Goal: Task Accomplishment & Management: Manage account settings

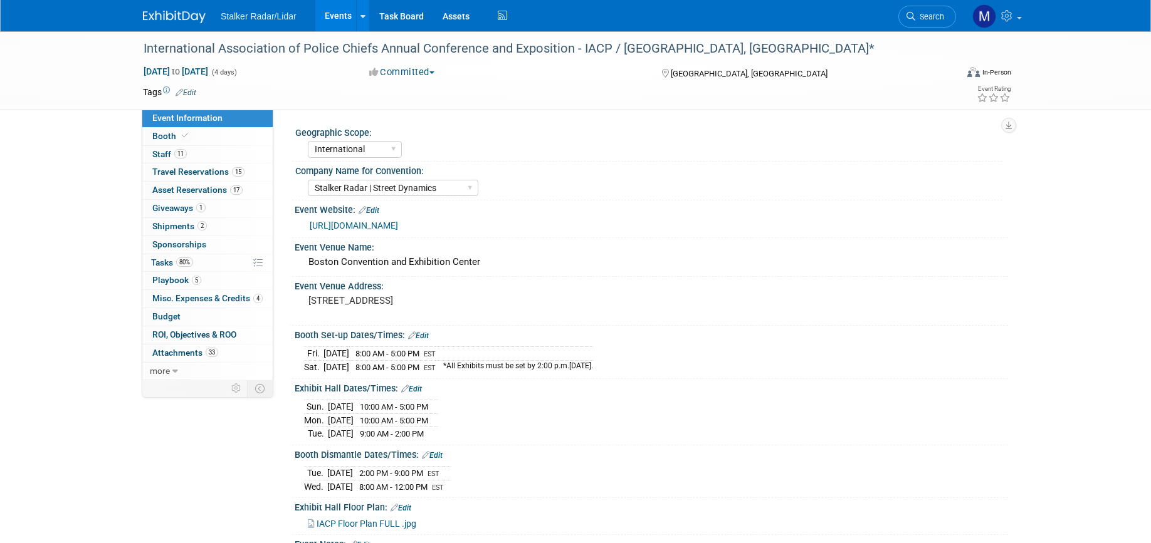
select select "International"
select select "Stalker Radar | Street Dynamics"
click at [167, 151] on span "Staff 11" at bounding box center [169, 154] width 34 height 10
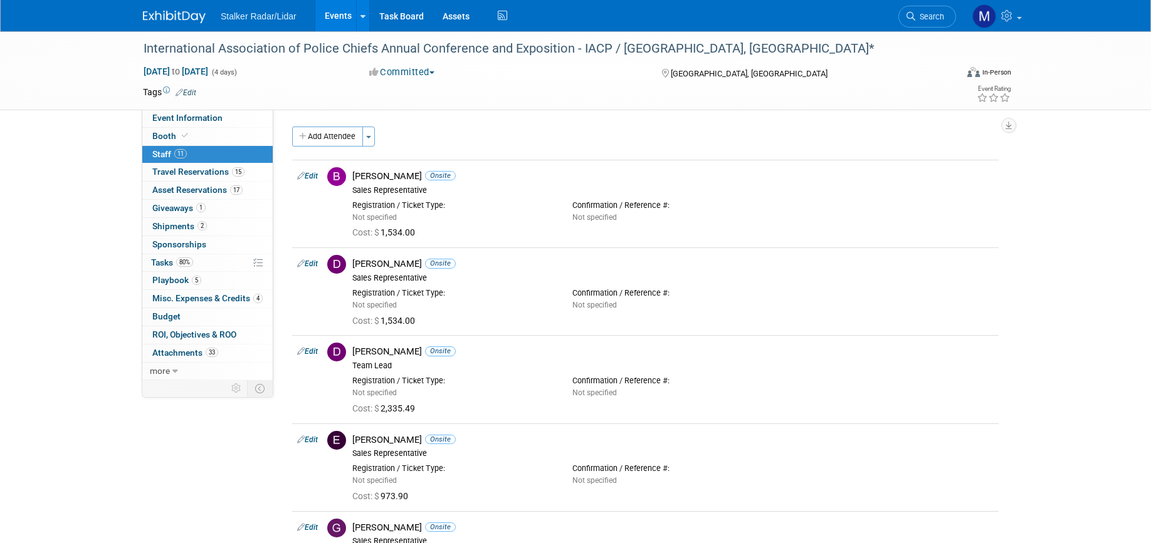
click at [335, 13] on link "Events" at bounding box center [338, 15] width 46 height 31
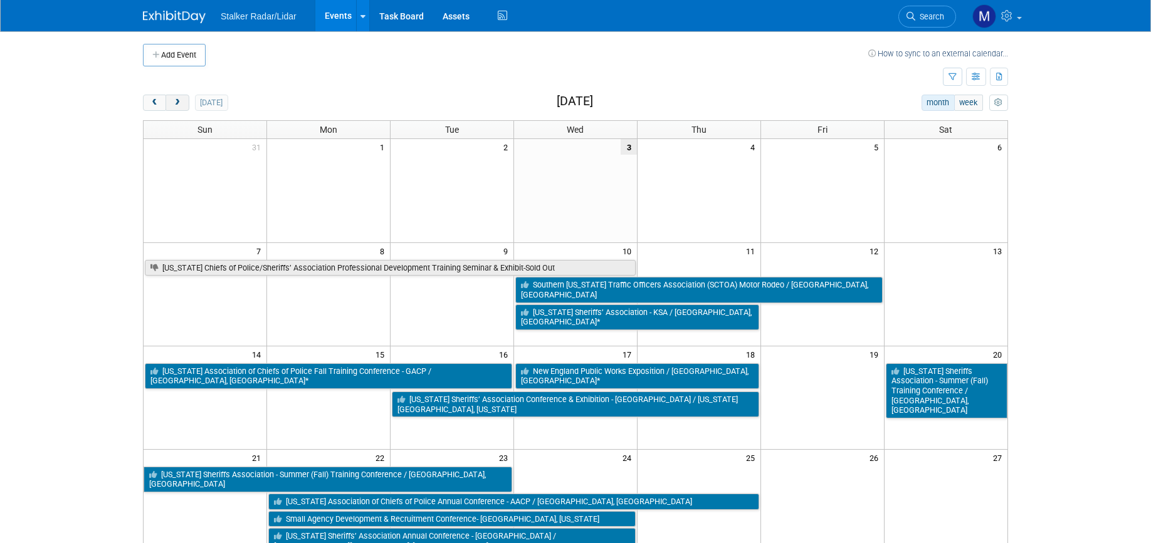
click at [177, 99] on span "next" at bounding box center [176, 103] width 9 height 8
click at [176, 99] on span "next" at bounding box center [176, 103] width 9 height 8
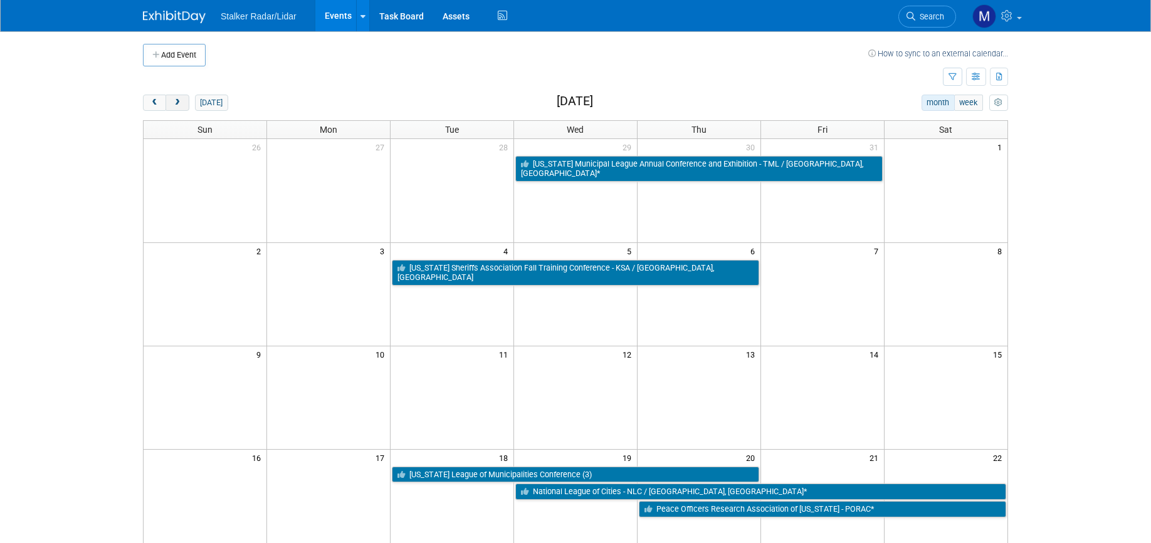
click at [176, 99] on span "next" at bounding box center [176, 103] width 9 height 8
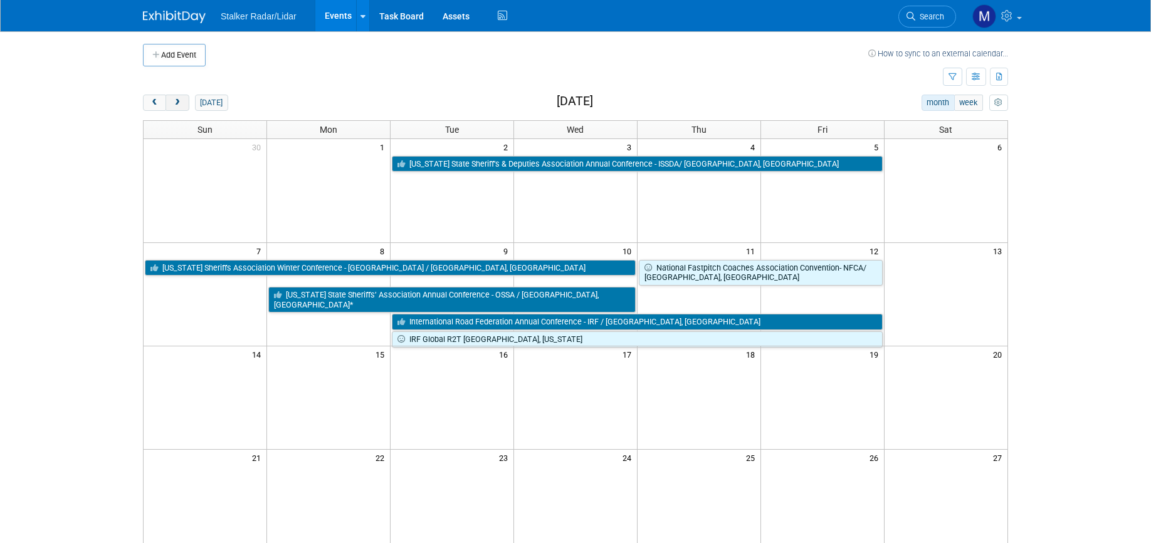
click at [176, 99] on span "next" at bounding box center [176, 103] width 9 height 8
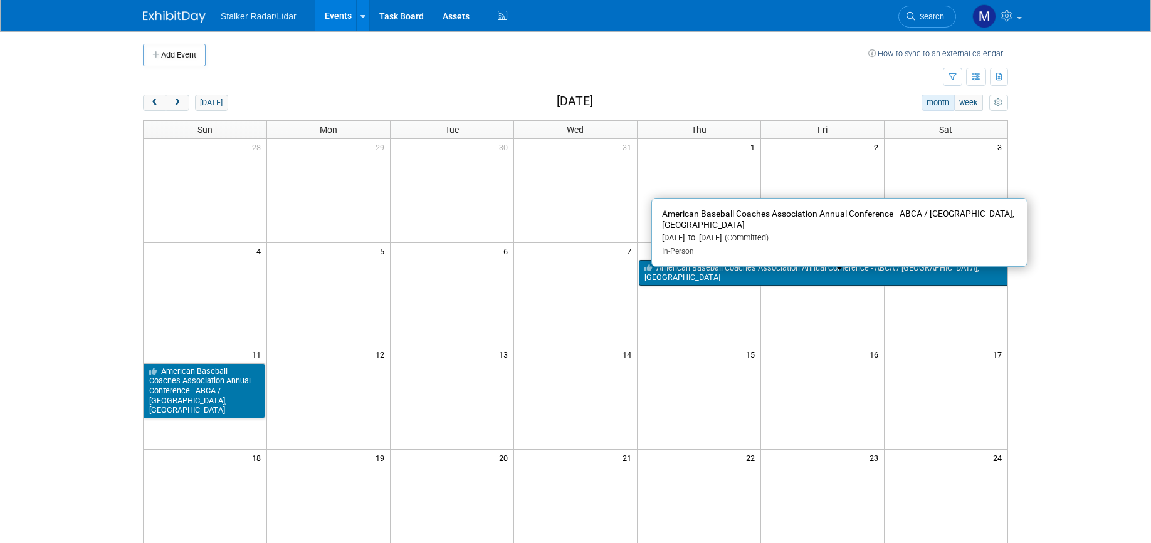
click at [740, 267] on link "American Baseball Coaches Association Annual Conference - ABCA / [GEOGRAPHIC_DA…" at bounding box center [823, 273] width 368 height 26
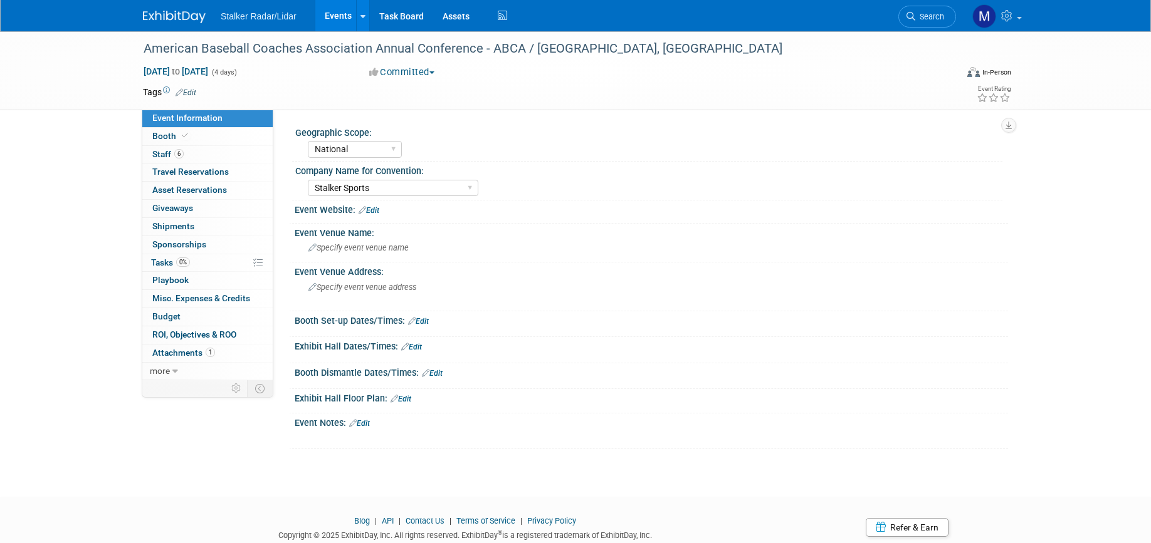
select select "National"
select select "Stalker Sports"
click at [165, 150] on span "Staff 6" at bounding box center [167, 154] width 31 height 10
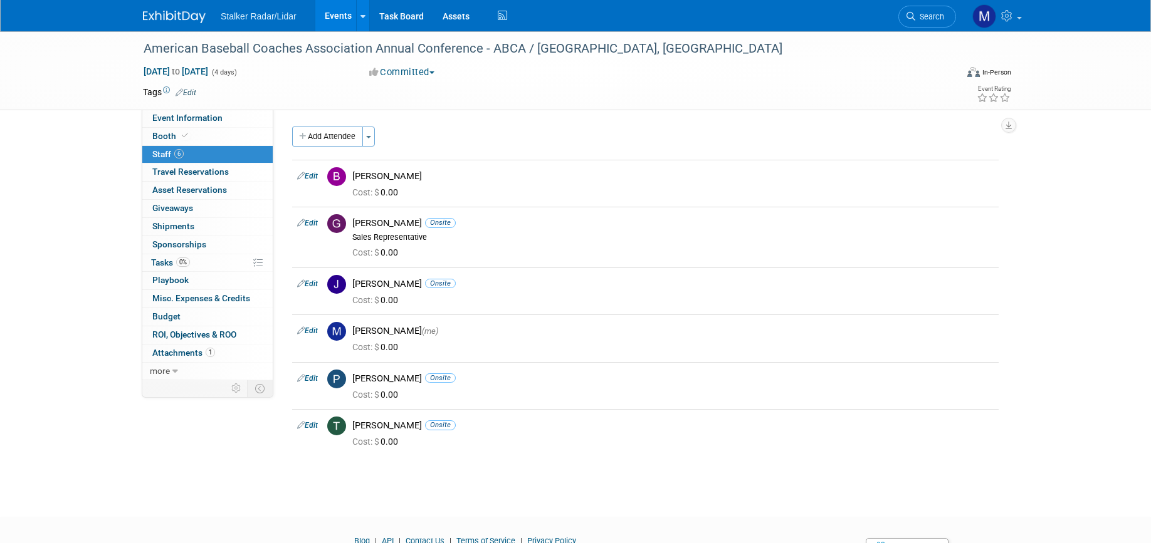
click at [337, 13] on link "Events" at bounding box center [338, 15] width 46 height 31
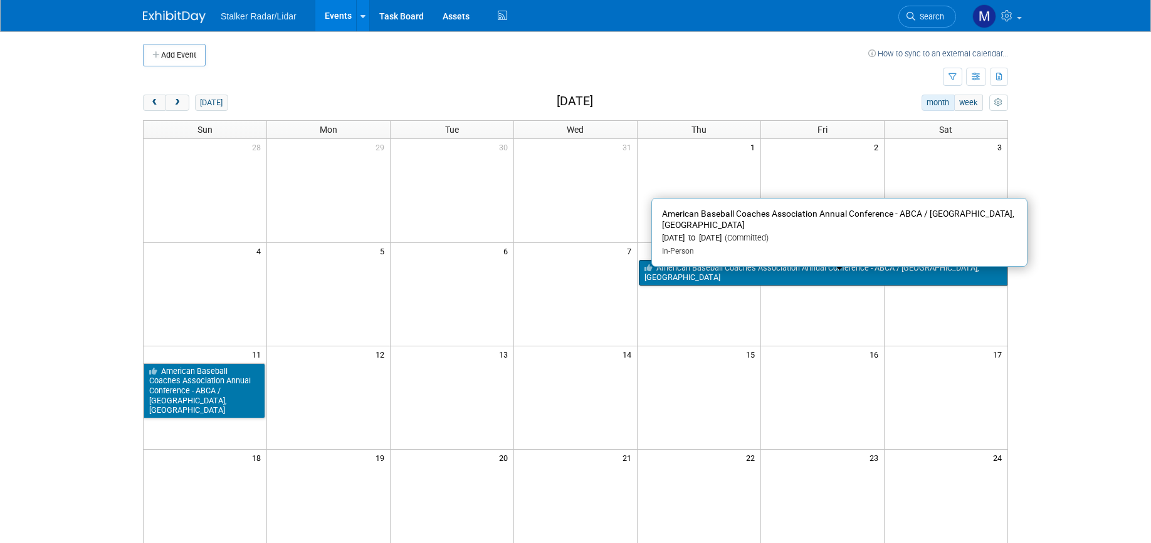
click at [696, 266] on link "American Baseball Coaches Association Annual Conference - ABCA / [GEOGRAPHIC_DA…" at bounding box center [823, 273] width 368 height 26
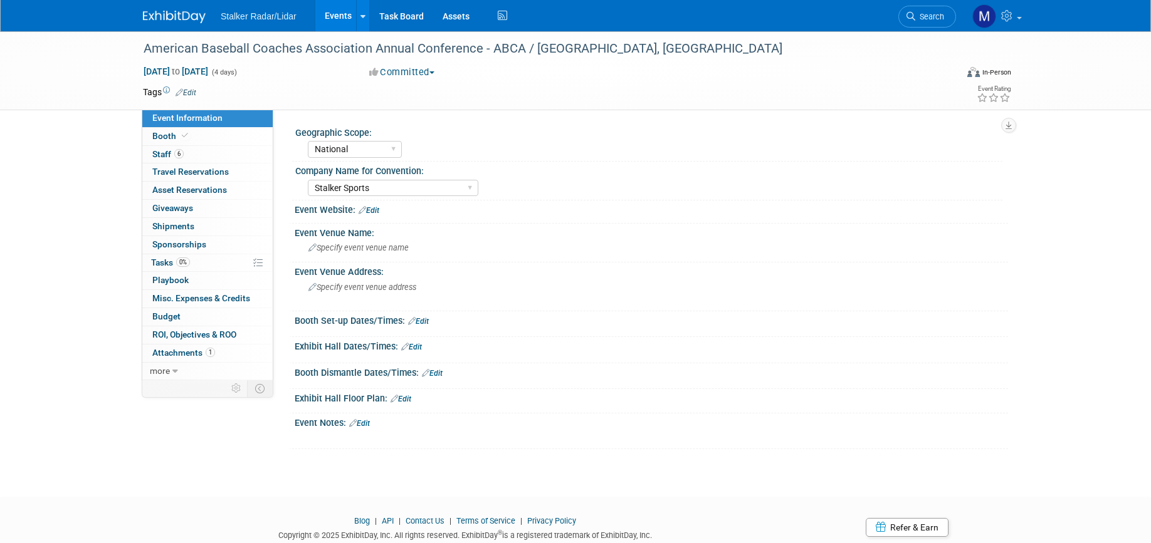
select select "National"
select select "Stalker Sports"
click at [160, 132] on span "Booth" at bounding box center [171, 136] width 38 height 10
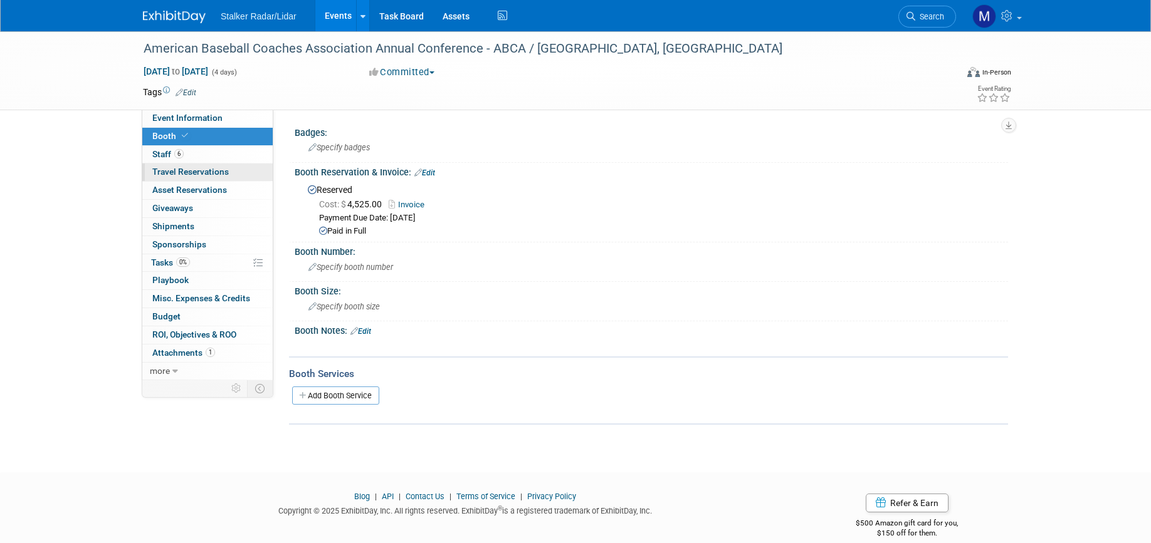
click at [217, 168] on span "Travel Reservations 0" at bounding box center [190, 172] width 76 height 10
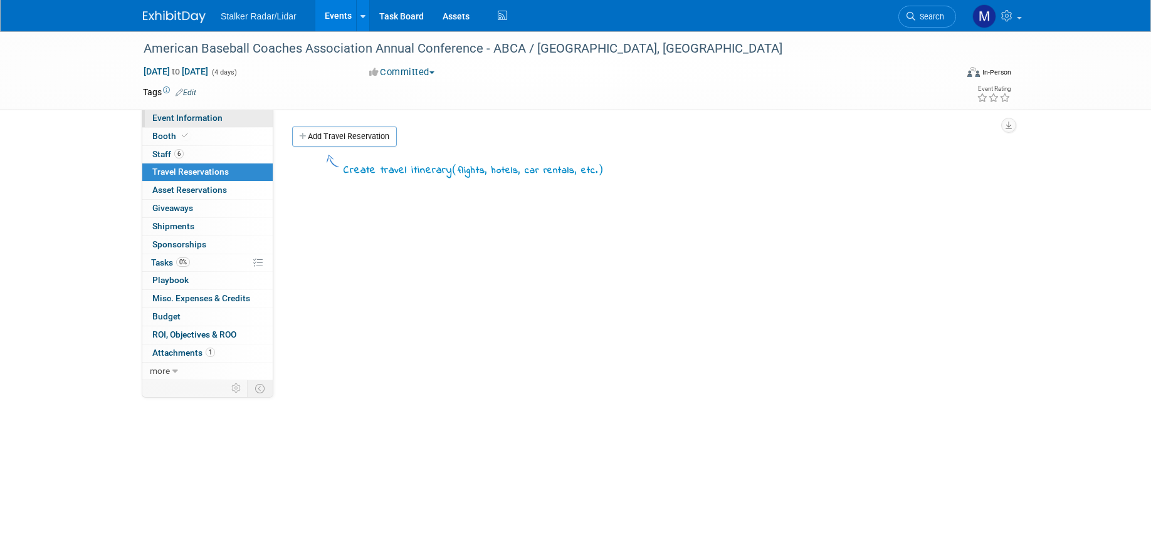
click at [200, 117] on span "Event Information" at bounding box center [187, 118] width 70 height 10
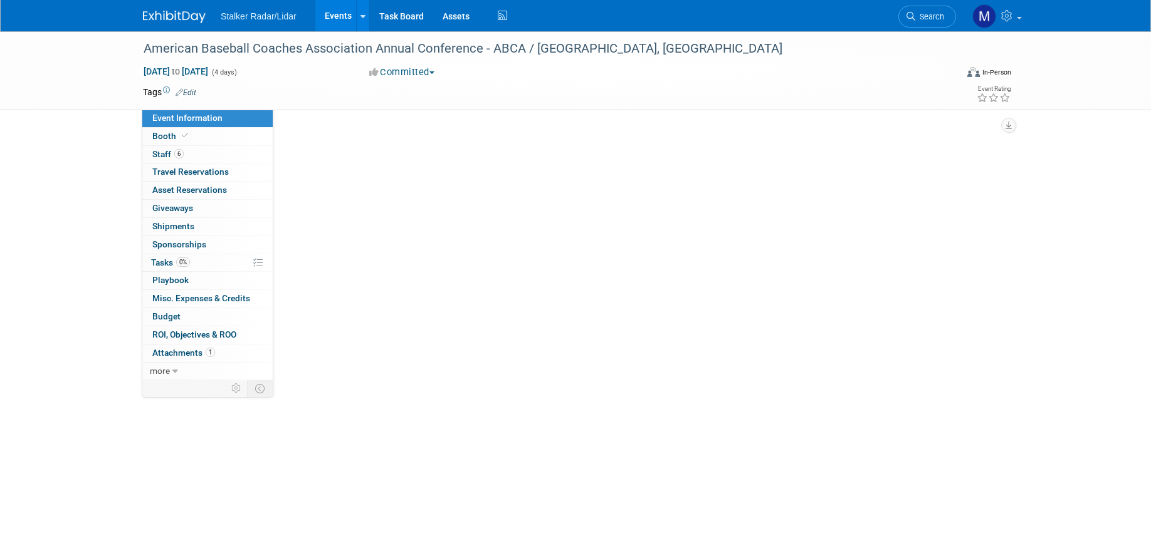
select select "National"
select select "Stalker Sports"
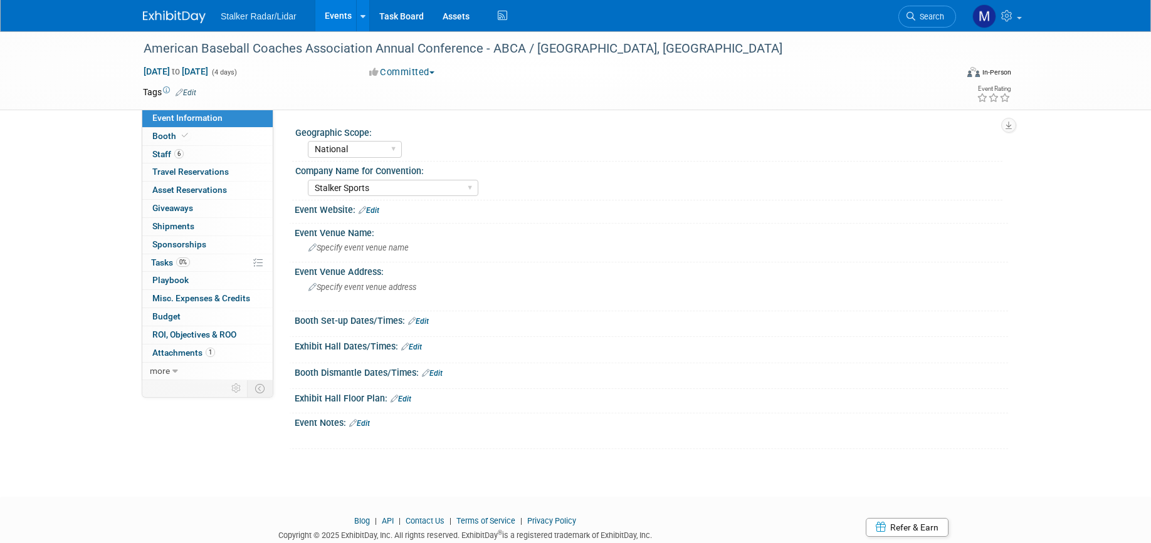
click at [424, 320] on link "Edit" at bounding box center [418, 321] width 21 height 9
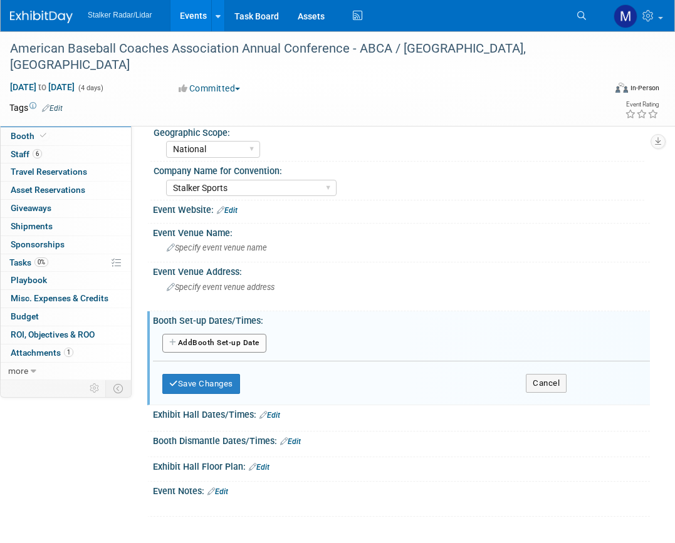
click at [272, 414] on link "Edit" at bounding box center [269, 415] width 21 height 9
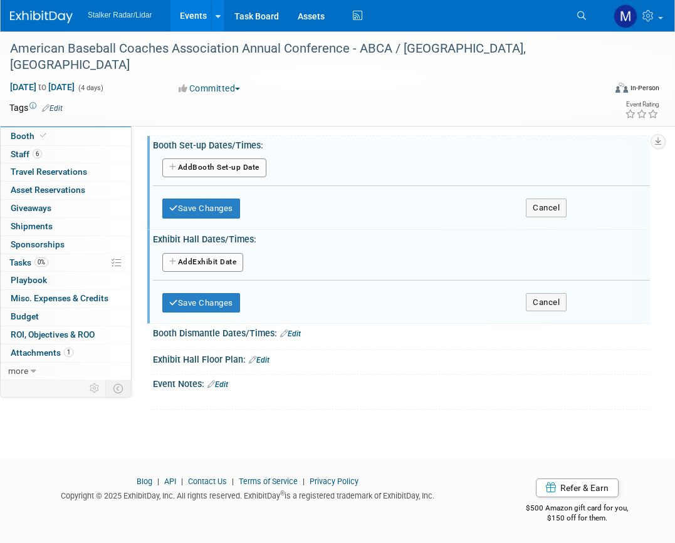
scroll to position [177, 0]
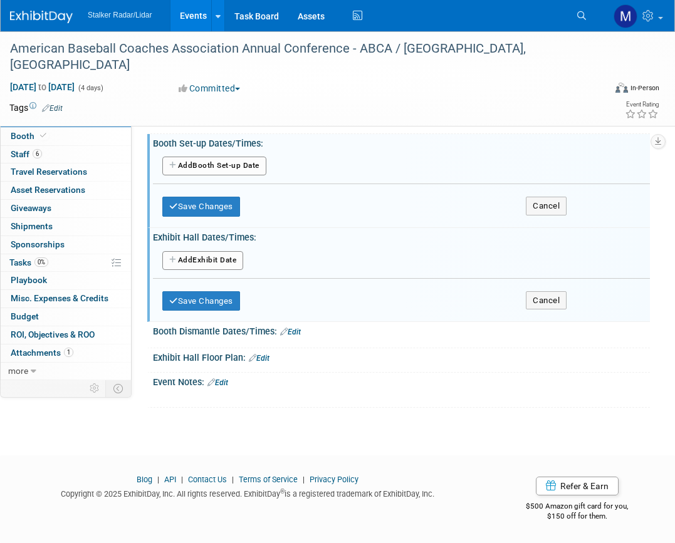
click at [204, 256] on button "Add Another Exhibit Date" at bounding box center [202, 260] width 81 height 19
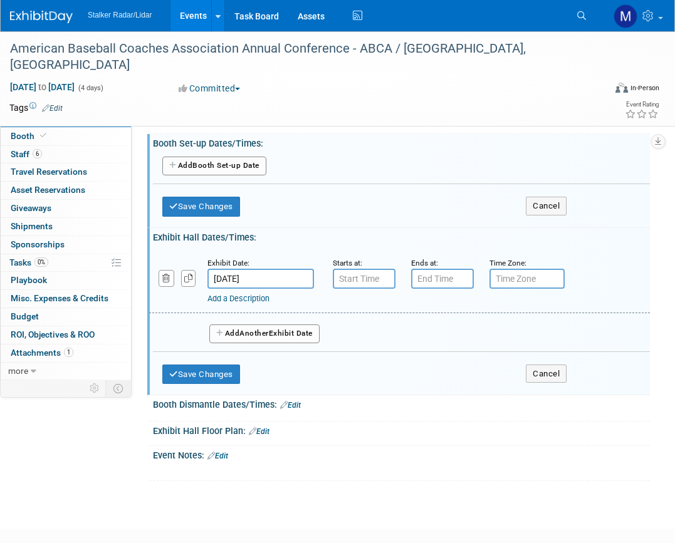
type input "7:00 AM"
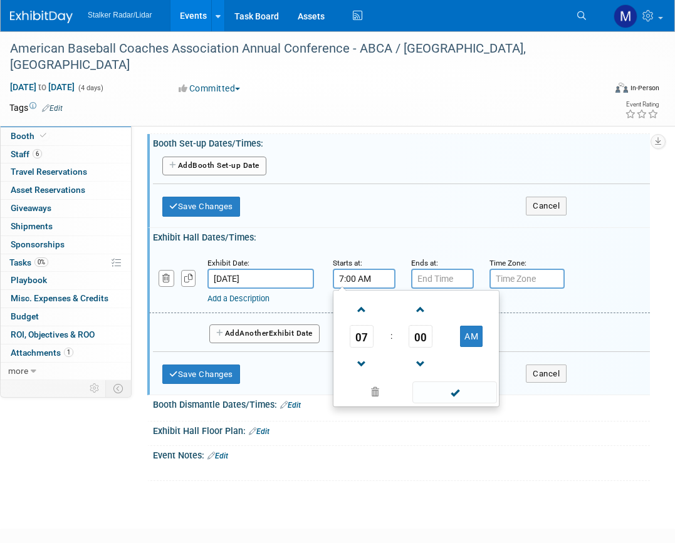
click at [362, 281] on input "7:00 AM" at bounding box center [364, 279] width 63 height 20
type input "7:00 PM"
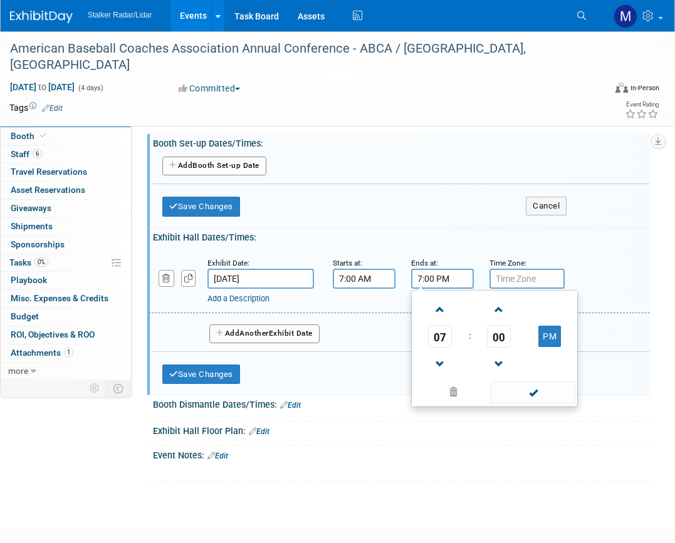
click at [454, 277] on input "7:00 PM" at bounding box center [442, 279] width 63 height 20
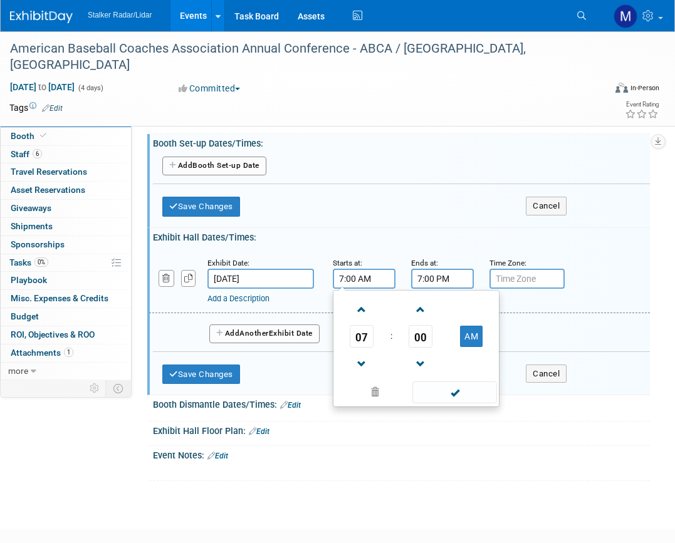
drag, startPoint x: 382, startPoint y: 279, endPoint x: 323, endPoint y: 276, distance: 59.0
click at [323, 276] on div "Starts at: 7:00 AM 07 : 00 AM 12 01 02 03 04 05 06 07 08 09 10 11 00 05 10 15 2…" at bounding box center [362, 272] width 78 height 33
type input "1:00 AM"
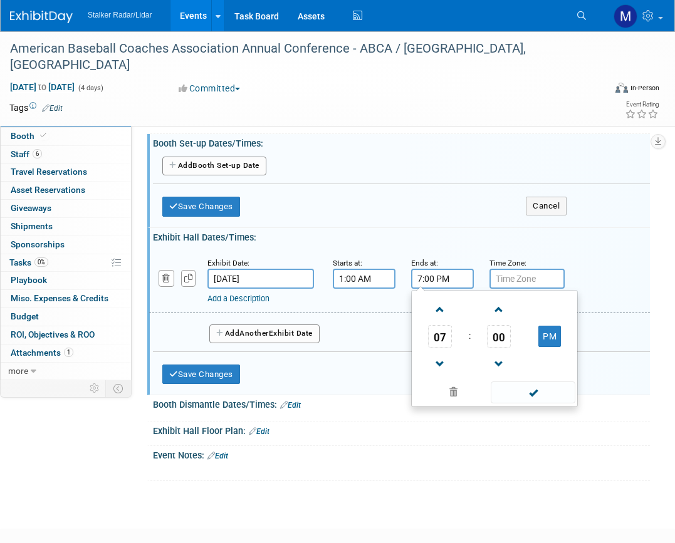
click at [457, 276] on input "7:00 PM" at bounding box center [442, 279] width 63 height 20
drag, startPoint x: 460, startPoint y: 277, endPoint x: 405, endPoint y: 268, distance: 55.9
click at [404, 271] on div "Ends at: 7:00 PM 07 : 00 PM 12 01 02 03 04 05 06 07 08 09 10 11 00 05 10 15 20 …" at bounding box center [441, 272] width 78 height 33
type input "6:00 AM"
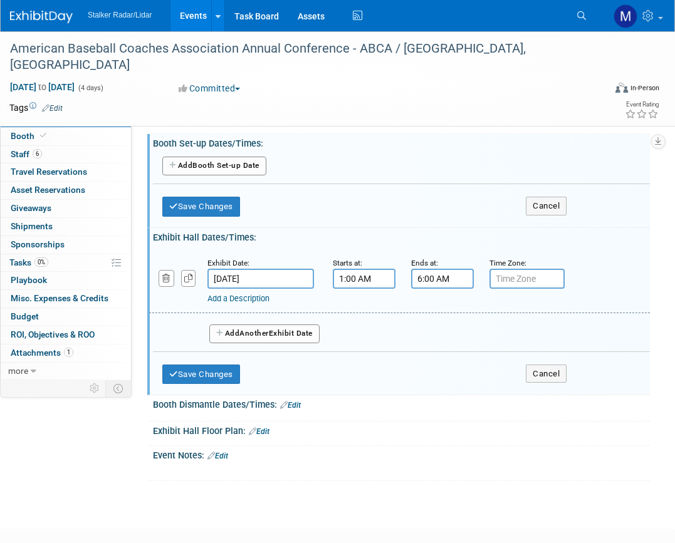
click at [504, 277] on input "text" at bounding box center [526, 279] width 75 height 20
type input "est"
click at [504, 277] on input "est" at bounding box center [526, 279] width 75 height 20
click at [540, 278] on input "est" at bounding box center [526, 279] width 75 height 20
drag, startPoint x: 493, startPoint y: 276, endPoint x: 481, endPoint y: 276, distance: 11.3
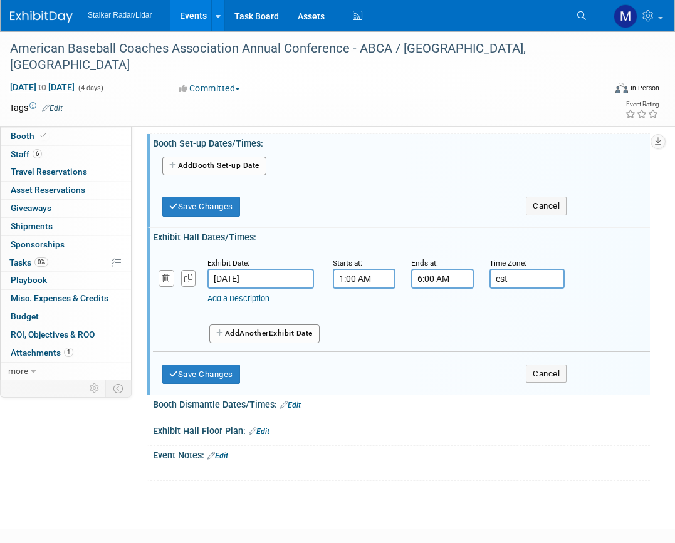
click at [481, 276] on div "Time Zone: Apply to all est" at bounding box center [519, 272] width 78 height 33
click at [258, 332] on span "Another" at bounding box center [253, 333] width 29 height 9
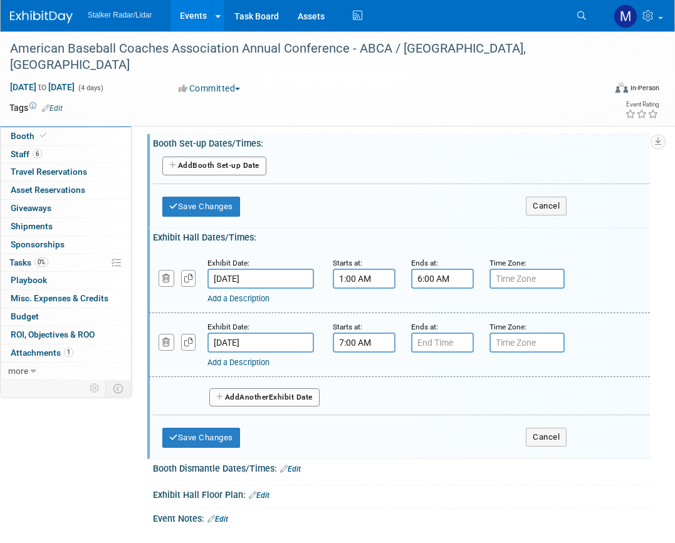
click at [368, 343] on input "7:00 AM" at bounding box center [364, 343] width 63 height 20
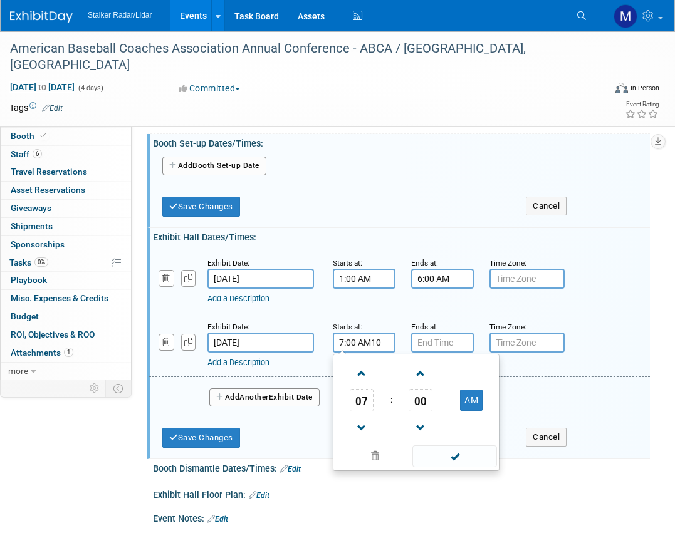
drag, startPoint x: 384, startPoint y: 343, endPoint x: 301, endPoint y: 342, distance: 82.7
click at [301, 342] on div "Exhibit Date: [DATE] Starts at: 7:00 AM10 07 : 00 AM 12 01 02 03 04 05 06 07 08…" at bounding box center [399, 345] width 501 height 64
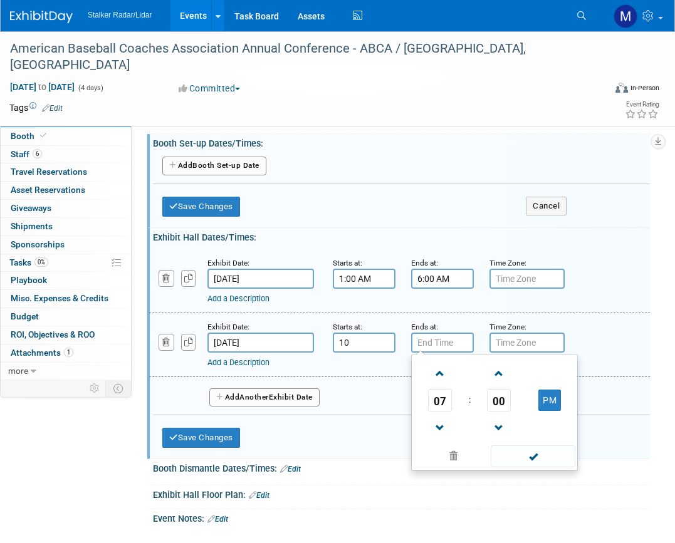
type input "10:00 AM"
click at [454, 346] on input "7:00 PM" at bounding box center [442, 343] width 63 height 20
drag, startPoint x: 454, startPoint y: 346, endPoint x: 352, endPoint y: 345, distance: 101.5
click at [352, 345] on div "Exhibit Date: [DATE] Starts at: 10:00 AM Ends at: 7:00 PM 07 : 00 PM 12 01 02 0…" at bounding box center [399, 345] width 501 height 64
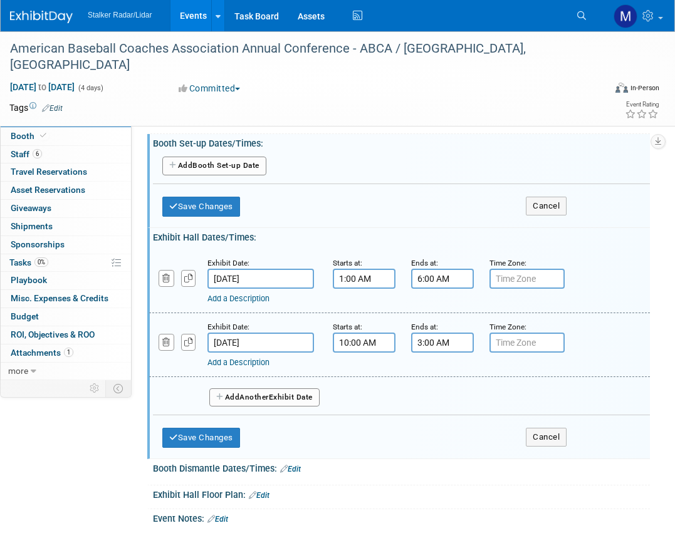
click at [585, 331] on div "Add a Description Description:" at bounding box center [400, 344] width 520 height 48
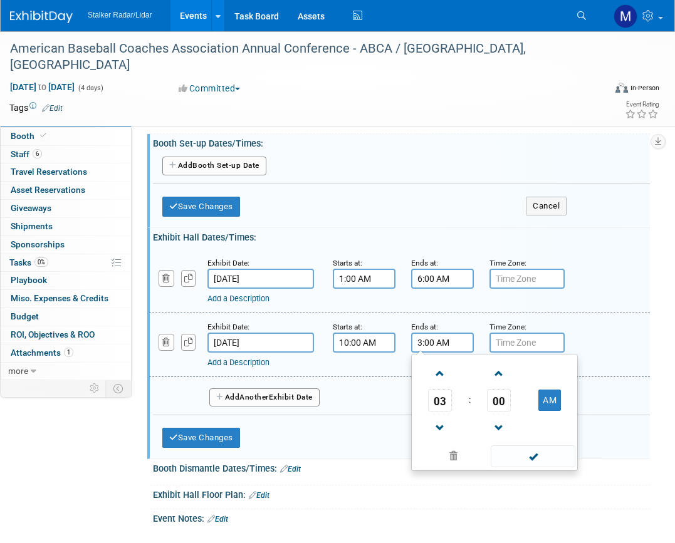
drag, startPoint x: 447, startPoint y: 343, endPoint x: 434, endPoint y: 343, distance: 13.2
click at [434, 343] on input "3:00 AM" at bounding box center [442, 343] width 63 height 20
type input "3:00 PM"
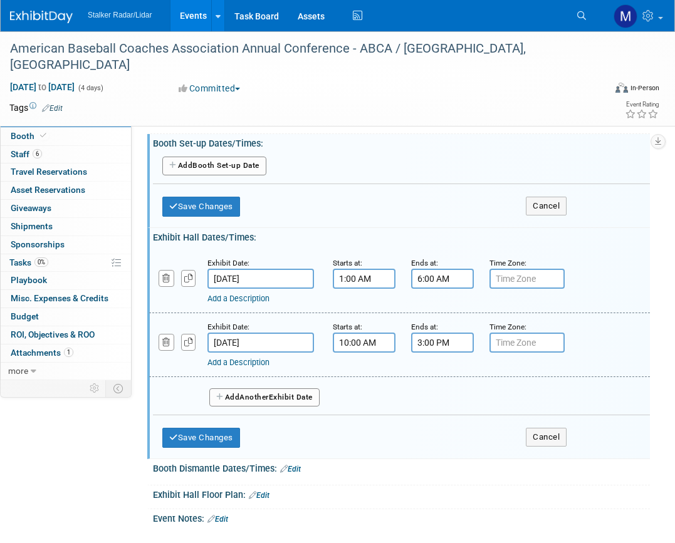
click at [580, 340] on div "Add a Description Description:" at bounding box center [400, 344] width 520 height 48
click at [269, 398] on span "Another" at bounding box center [253, 397] width 29 height 9
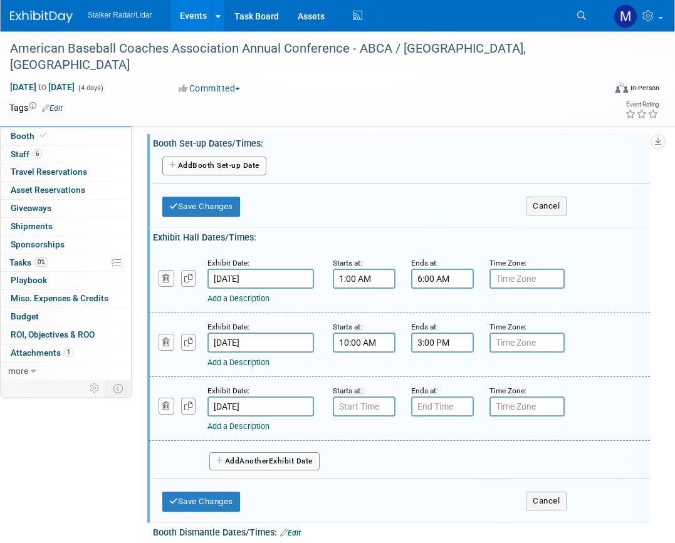
click at [278, 400] on input "[DATE]" at bounding box center [260, 407] width 107 height 20
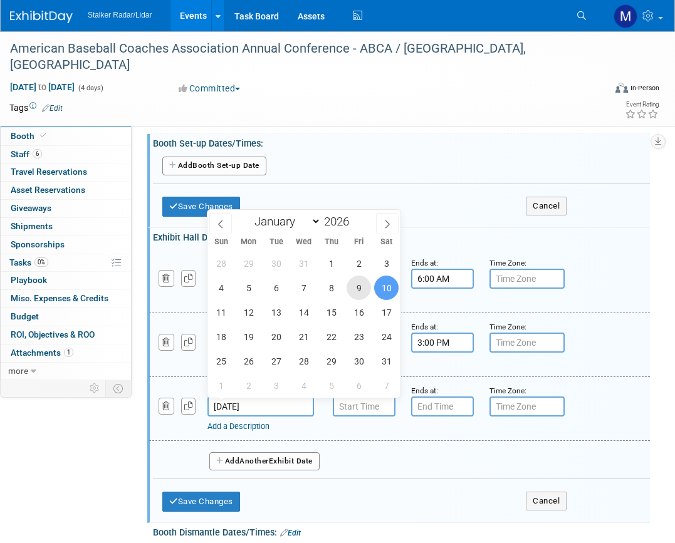
click at [355, 285] on span "9" at bounding box center [359, 288] width 24 height 24
type input "[DATE]"
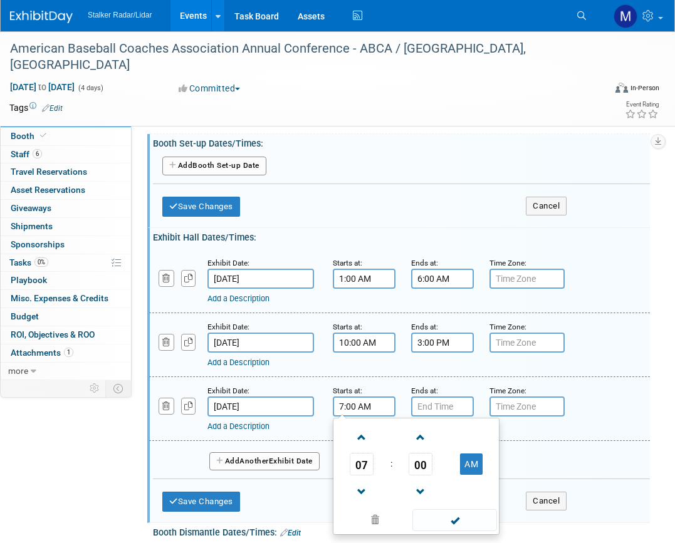
click at [355, 407] on input "7:00 AM" at bounding box center [364, 407] width 63 height 20
drag, startPoint x: 388, startPoint y: 406, endPoint x: 314, endPoint y: 405, distance: 74.0
click at [314, 405] on div "Exhibit Date: [DATE] Starts at: 7:00430 AM 07 : 00 AM 12 01 02 03 04 05 06 07 0…" at bounding box center [399, 409] width 501 height 64
type input "7:00 AM"
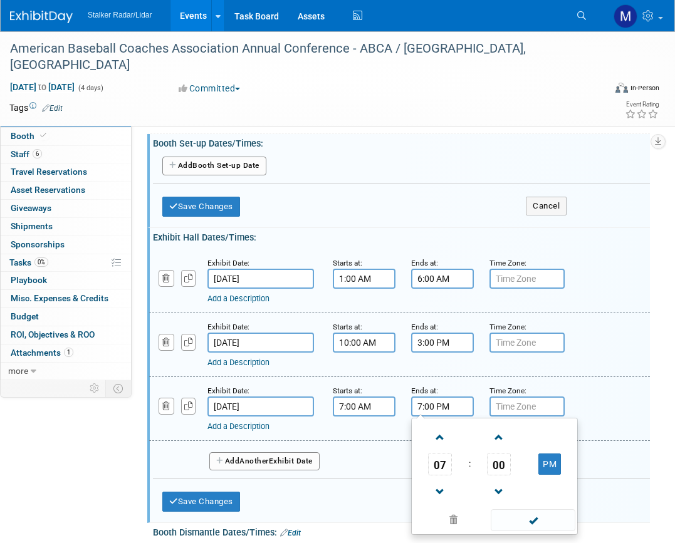
click at [441, 407] on input "7:00 PM" at bounding box center [442, 407] width 63 height 20
click at [417, 407] on input "7:00 PM" at bounding box center [442, 407] width 63 height 20
drag, startPoint x: 439, startPoint y: 489, endPoint x: 467, endPoint y: 474, distance: 31.4
click at [439, 489] on span at bounding box center [440, 492] width 22 height 22
type input "6:00 PM"
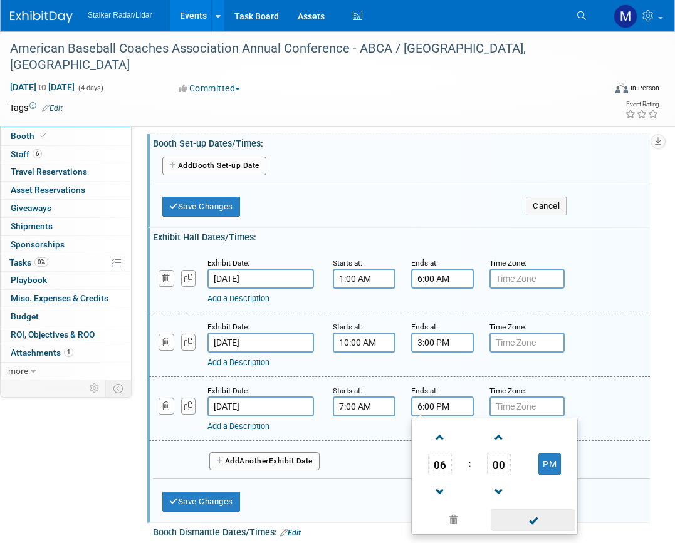
click at [537, 520] on span at bounding box center [533, 521] width 85 height 22
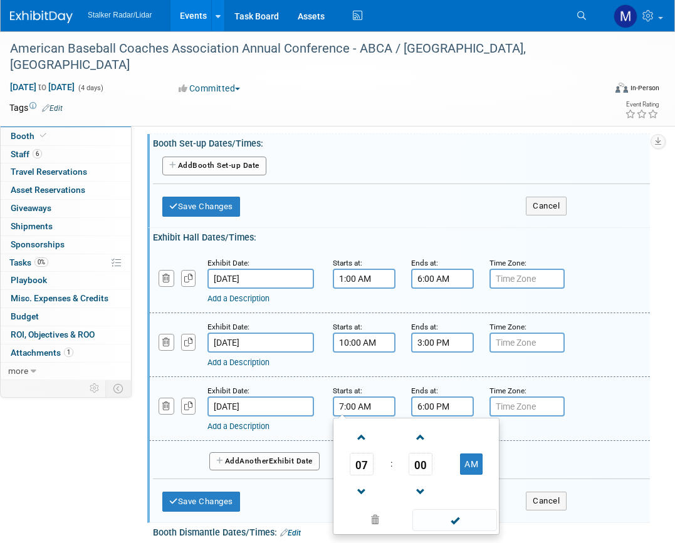
drag, startPoint x: 380, startPoint y: 404, endPoint x: 328, endPoint y: 403, distance: 52.0
click at [328, 403] on div "Starts at: 7:00 AM 07 : 00 AM 12 01 02 03 04 05 06 07 08 09 10 11 00 05 10 15 2…" at bounding box center [362, 400] width 78 height 33
drag, startPoint x: 353, startPoint y: 406, endPoint x: 329, endPoint y: 406, distance: 23.8
click at [329, 406] on div "Starts at: 7:00 AM 07 : 00 AM 12 01 02 03 04 05 06 07 08 09 10 11 00 05 10 15 2…" at bounding box center [362, 400] width 78 height 33
click at [352, 405] on input "7:00 AM" at bounding box center [364, 407] width 63 height 20
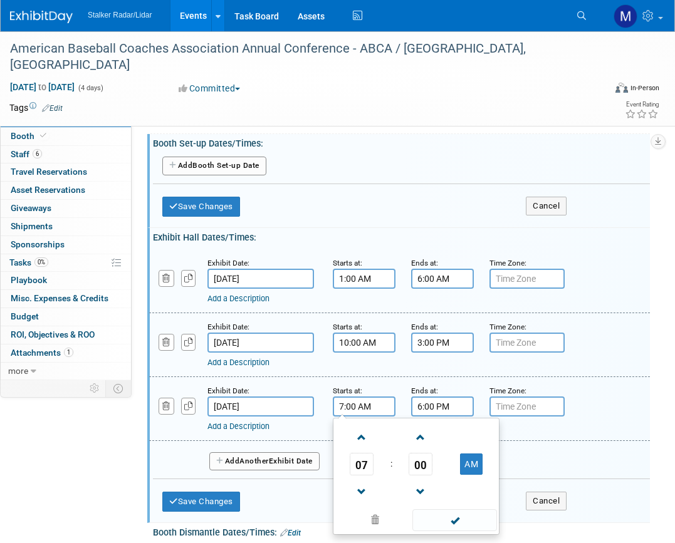
drag, startPoint x: 374, startPoint y: 407, endPoint x: 323, endPoint y: 409, distance: 50.8
click at [323, 409] on div "Starts at: 7:00 AM 07 : 00 AM 12 01 02 03 04 05 06 07 08 09 10 11 00 05 10 15 2…" at bounding box center [362, 400] width 78 height 33
click at [361, 439] on span at bounding box center [362, 438] width 22 height 22
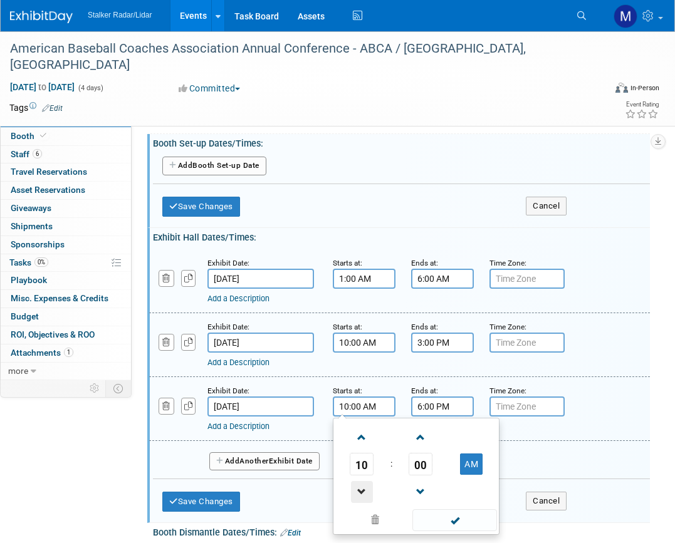
click at [358, 490] on span at bounding box center [362, 492] width 22 height 22
click at [358, 489] on span at bounding box center [362, 492] width 22 height 22
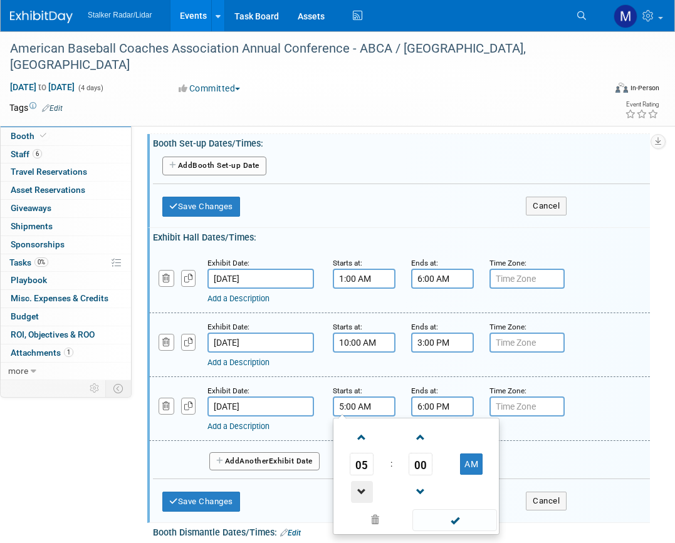
click at [358, 489] on span at bounding box center [362, 492] width 22 height 22
click at [359, 432] on span at bounding box center [362, 438] width 22 height 22
click at [422, 434] on span at bounding box center [421, 438] width 22 height 22
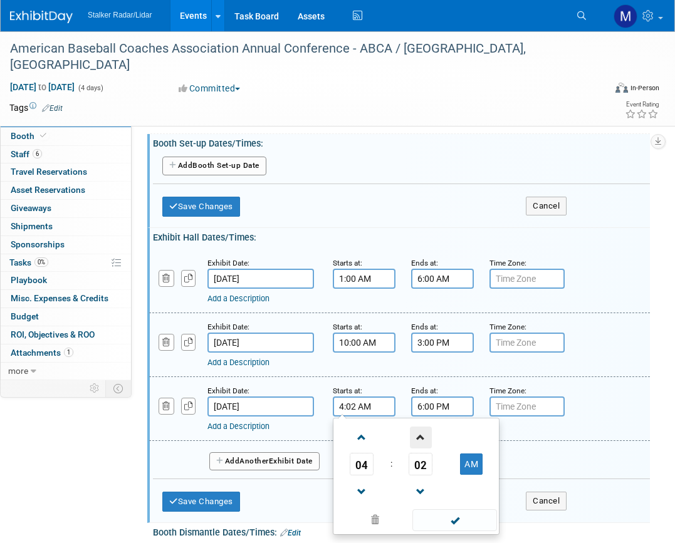
click at [422, 434] on span at bounding box center [421, 438] width 22 height 22
click at [419, 436] on span at bounding box center [421, 438] width 22 height 22
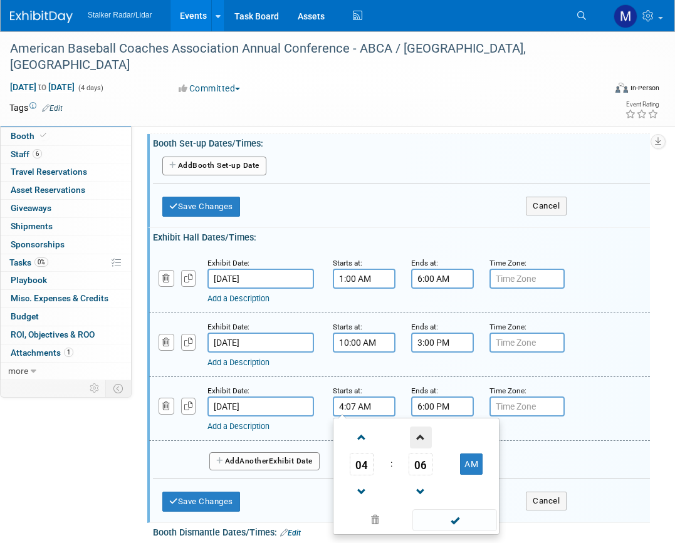
click at [419, 436] on span at bounding box center [421, 438] width 22 height 22
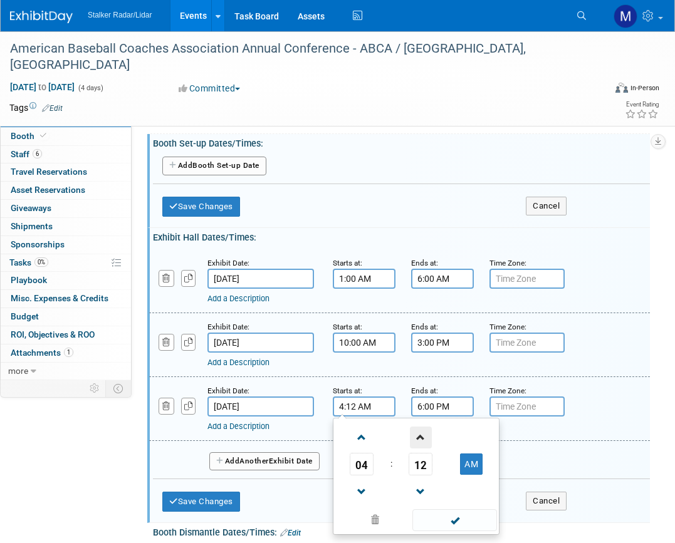
click at [419, 436] on span at bounding box center [421, 438] width 22 height 22
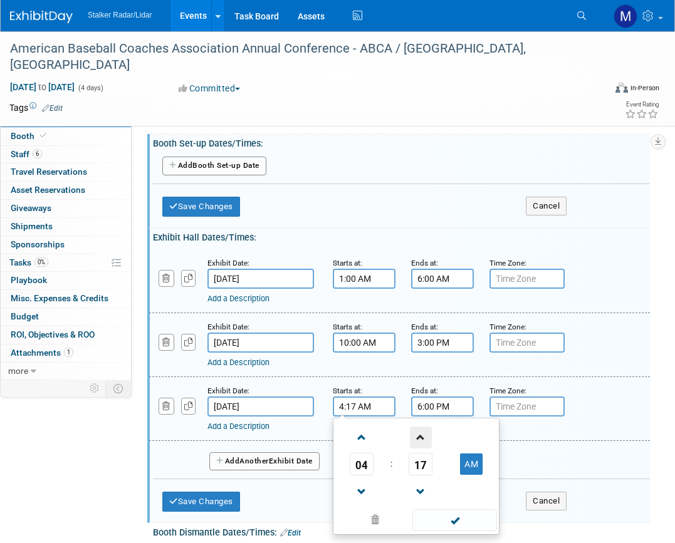
click at [419, 436] on span at bounding box center [421, 438] width 22 height 22
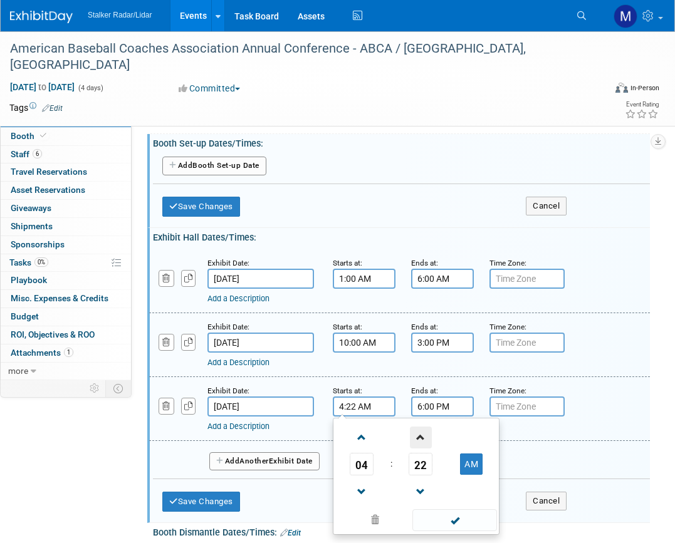
click at [419, 436] on span at bounding box center [421, 438] width 22 height 22
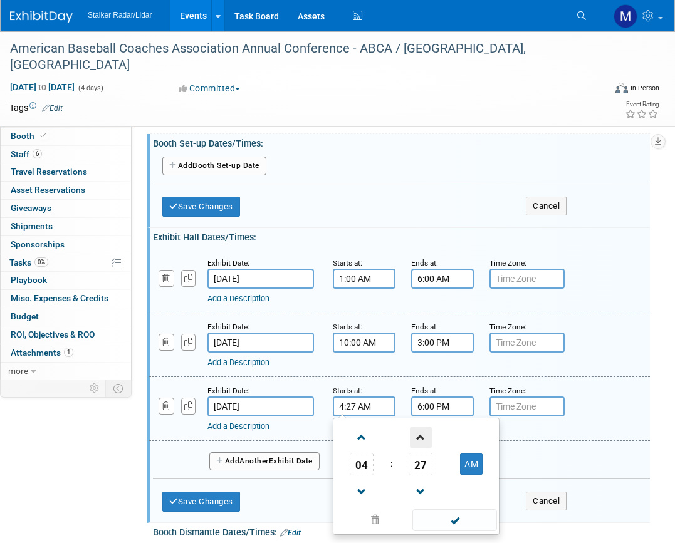
click at [419, 436] on span at bounding box center [421, 438] width 22 height 22
click at [468, 459] on button "AM" at bounding box center [471, 464] width 23 height 21
type input "4:30 PM"
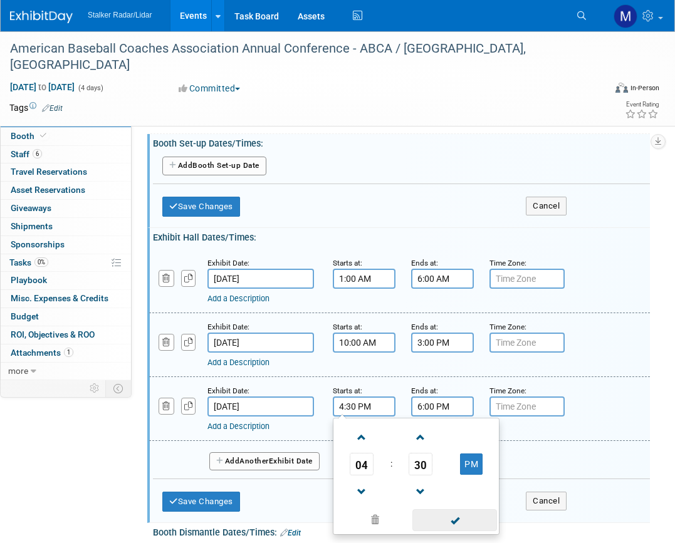
click at [456, 520] on span at bounding box center [454, 521] width 85 height 22
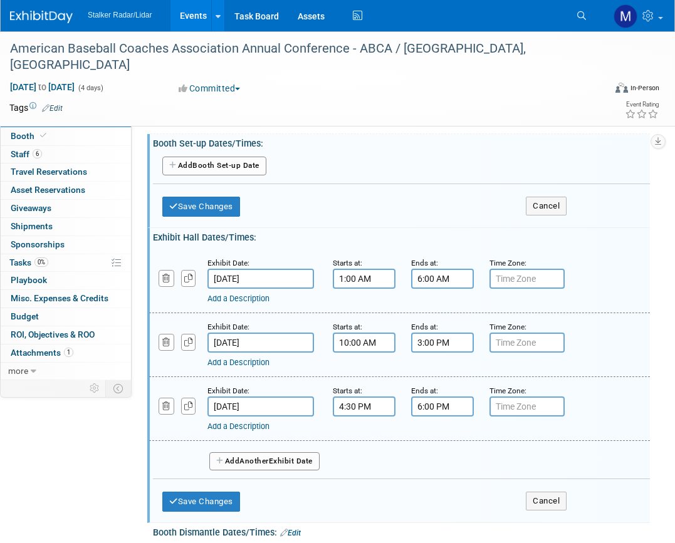
click at [262, 456] on button "Add Another Exhibit Date" at bounding box center [264, 461] width 110 height 19
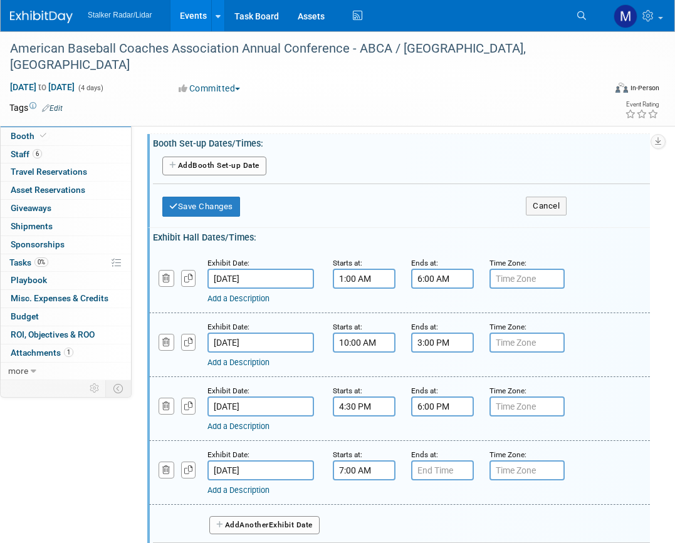
click at [363, 471] on input "7:00 AM" at bounding box center [364, 471] width 63 height 20
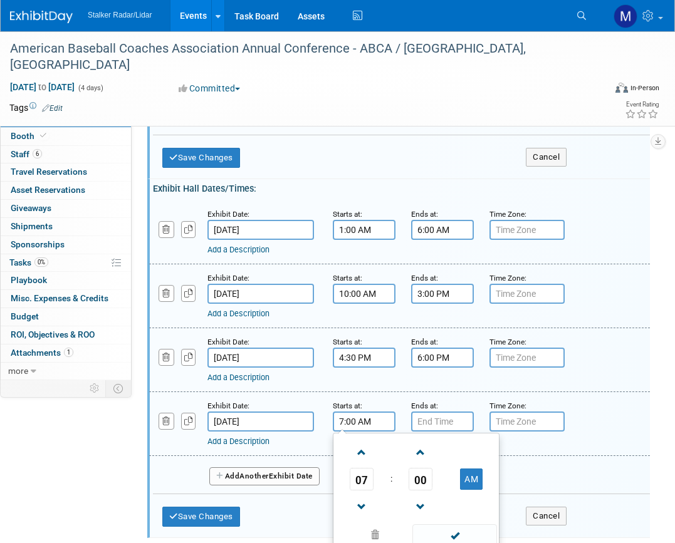
scroll to position [303, 0]
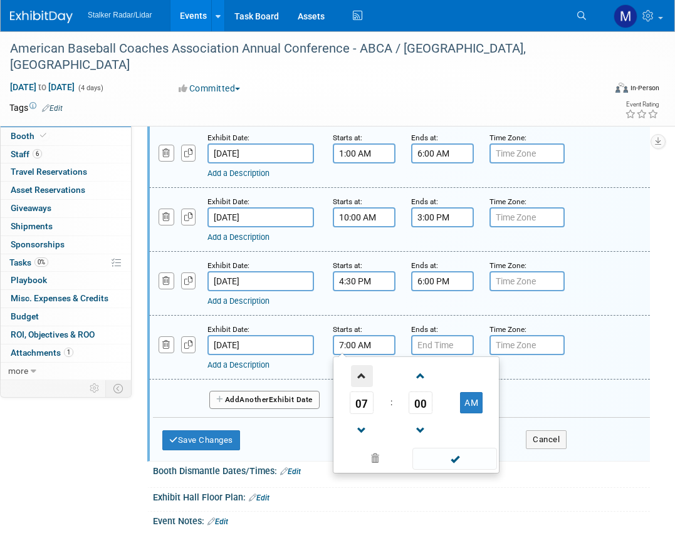
click at [362, 374] on span at bounding box center [362, 376] width 22 height 22
type input "9:00 AM"
click at [444, 348] on input "7:00 PM" at bounding box center [442, 345] width 63 height 20
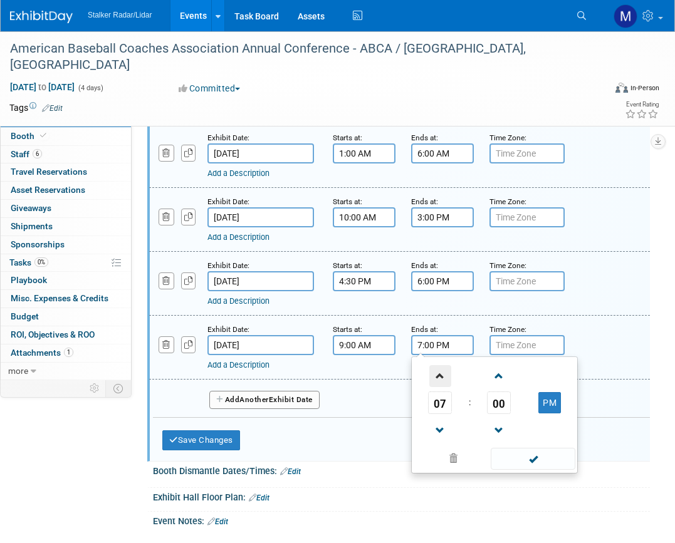
click at [438, 376] on span at bounding box center [440, 376] width 22 height 22
click at [437, 375] on span at bounding box center [440, 376] width 22 height 22
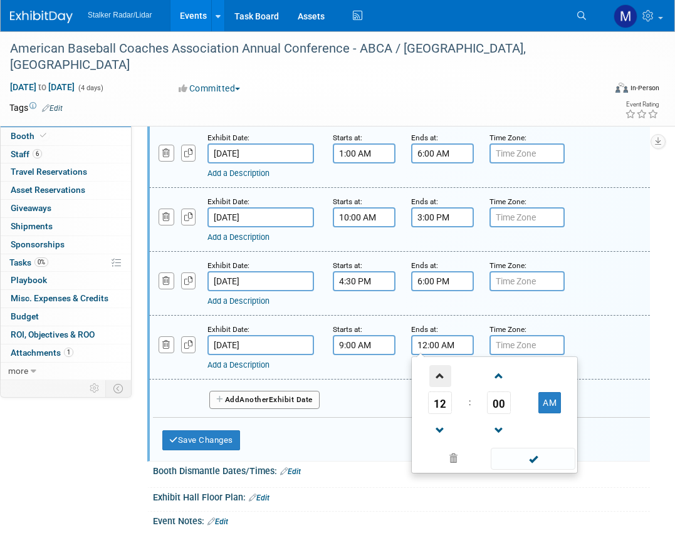
click at [437, 375] on span at bounding box center [440, 376] width 22 height 22
click at [553, 402] on button "AM" at bounding box center [549, 402] width 23 height 21
type input "2:00 PM"
click at [535, 458] on span at bounding box center [533, 459] width 85 height 22
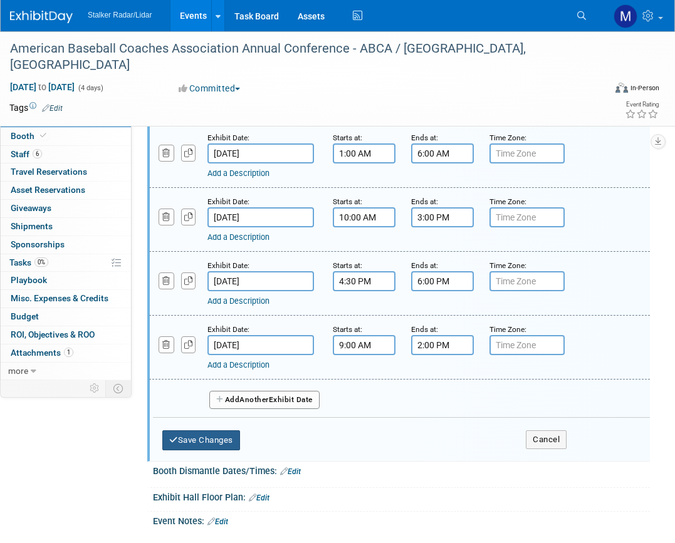
click at [197, 436] on button "Save Changes" at bounding box center [201, 441] width 78 height 20
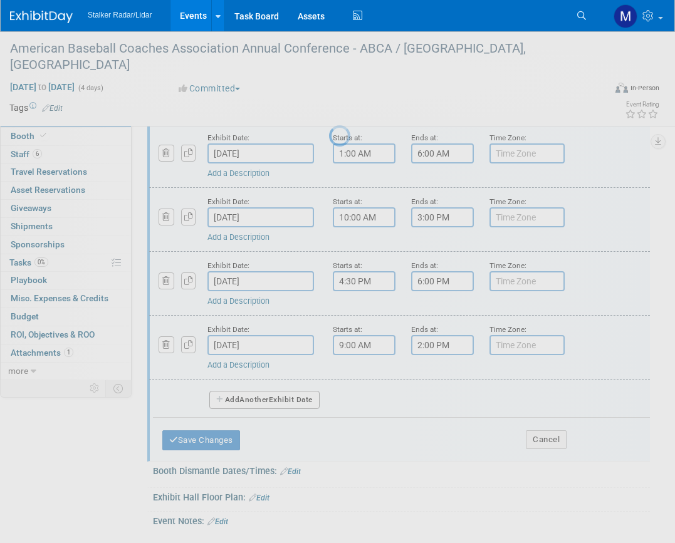
scroll to position [107, 0]
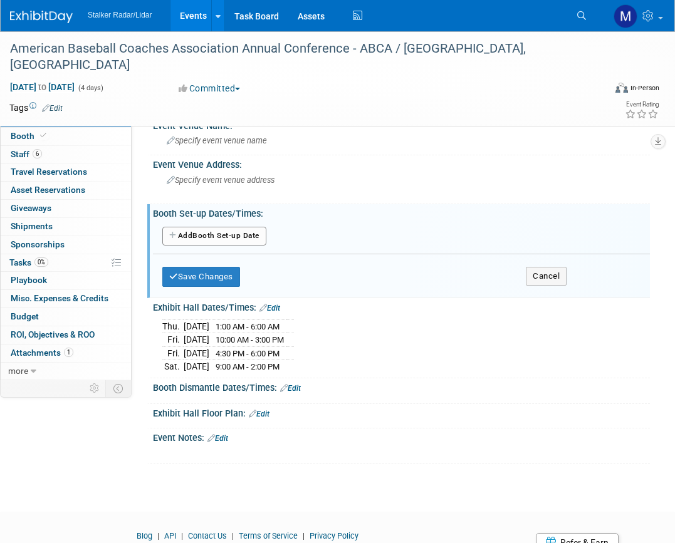
click at [211, 229] on button "Add Another Booth Set-up Date" at bounding box center [214, 236] width 104 height 19
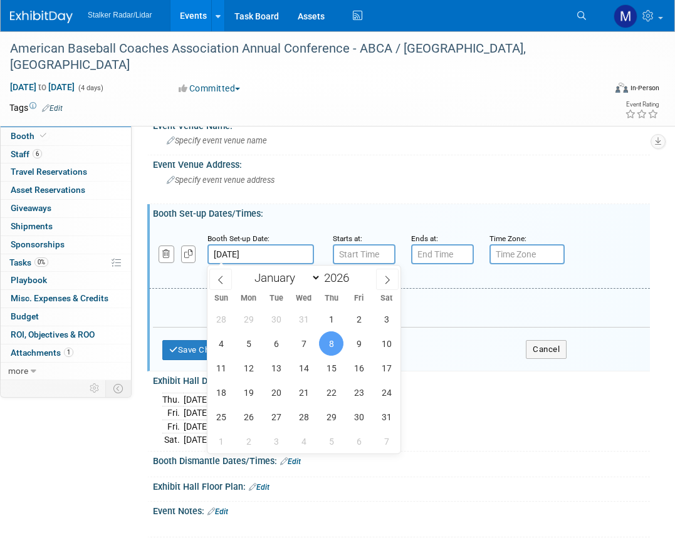
click at [243, 254] on input "[DATE]" at bounding box center [260, 254] width 107 height 20
click at [303, 345] on span "7" at bounding box center [303, 344] width 24 height 24
type input "[DATE]"
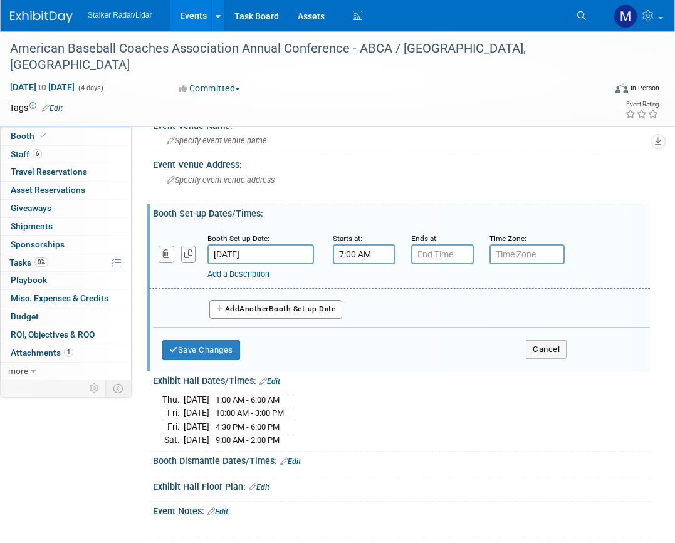
click at [352, 252] on input "7:00 AM" at bounding box center [364, 254] width 63 height 20
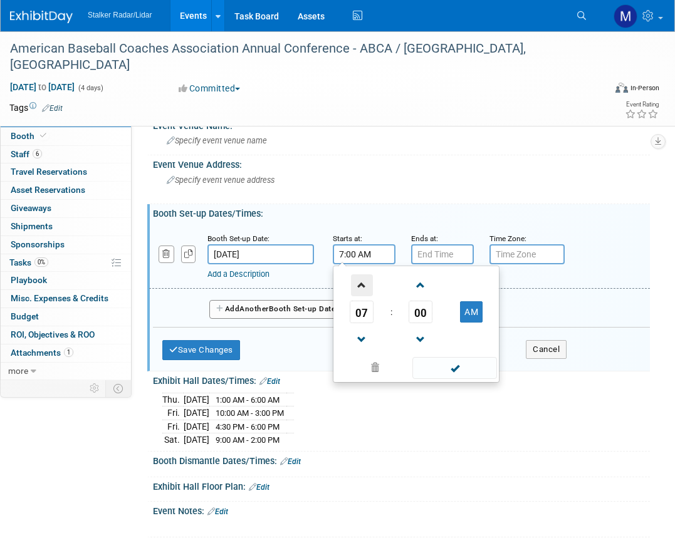
click at [359, 286] on span at bounding box center [362, 285] width 22 height 22
type input "8:00 AM"
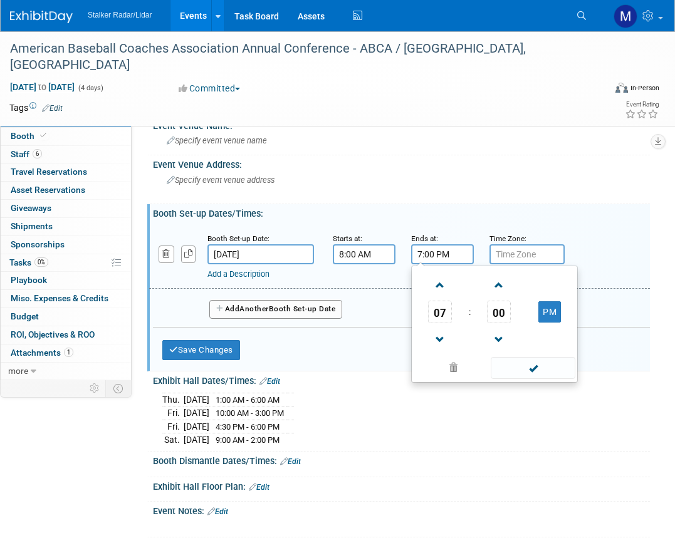
click at [425, 250] on input "7:00 PM" at bounding box center [442, 254] width 63 height 20
click at [440, 286] on span at bounding box center [440, 285] width 22 height 22
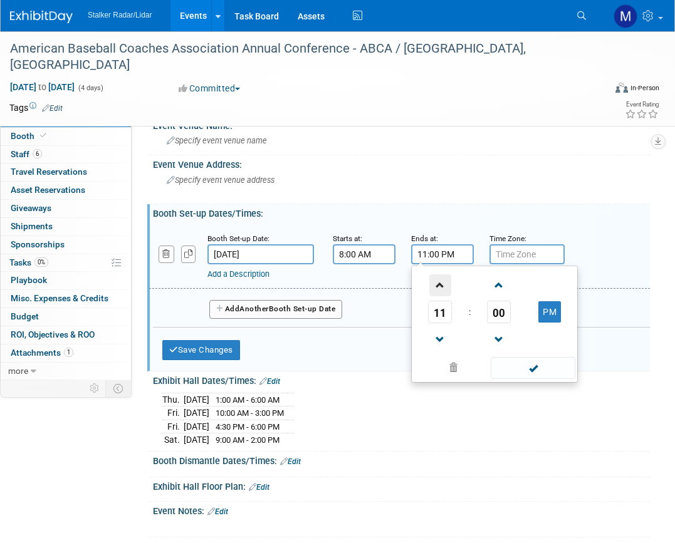
click at [440, 286] on span at bounding box center [440, 285] width 22 height 22
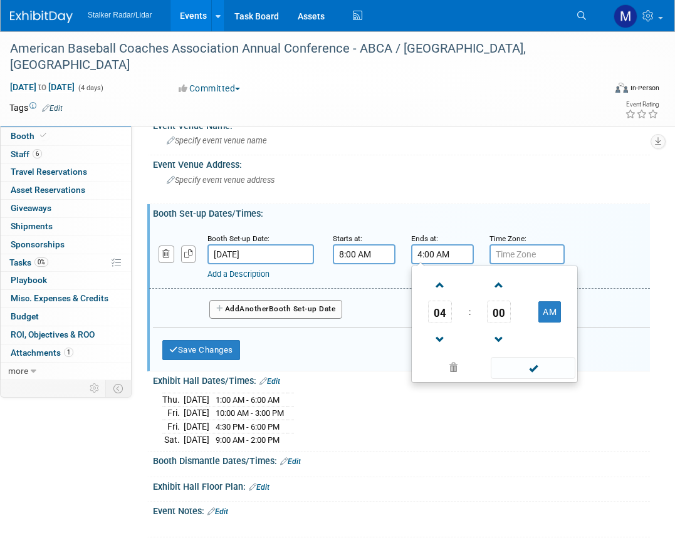
drag, startPoint x: 497, startPoint y: 310, endPoint x: 497, endPoint y: 296, distance: 13.2
click at [497, 310] on span "00" at bounding box center [499, 312] width 24 height 23
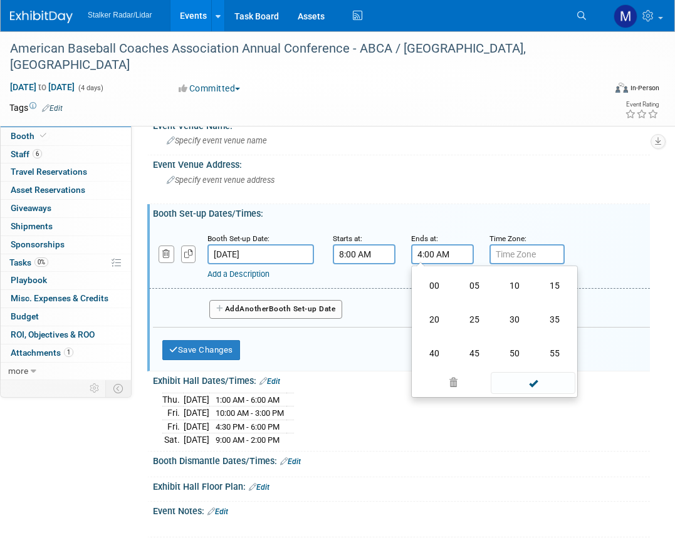
click at [514, 316] on td "30" at bounding box center [514, 320] width 40 height 34
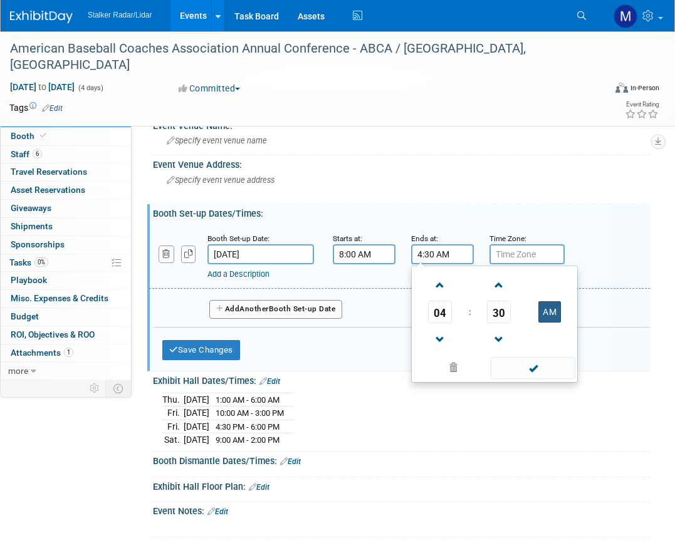
click at [544, 306] on button "AM" at bounding box center [549, 311] width 23 height 21
type input "4:30 PM"
click at [531, 370] on span at bounding box center [533, 368] width 85 height 22
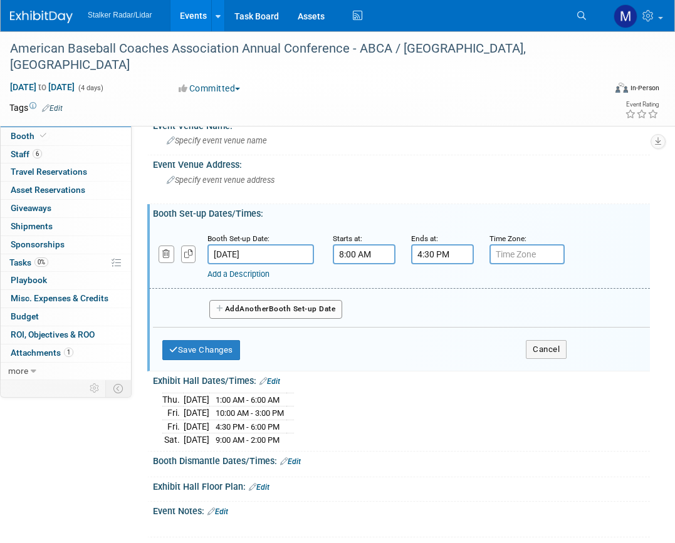
click at [275, 306] on button "Add Another Booth Set-up Date" at bounding box center [275, 309] width 133 height 19
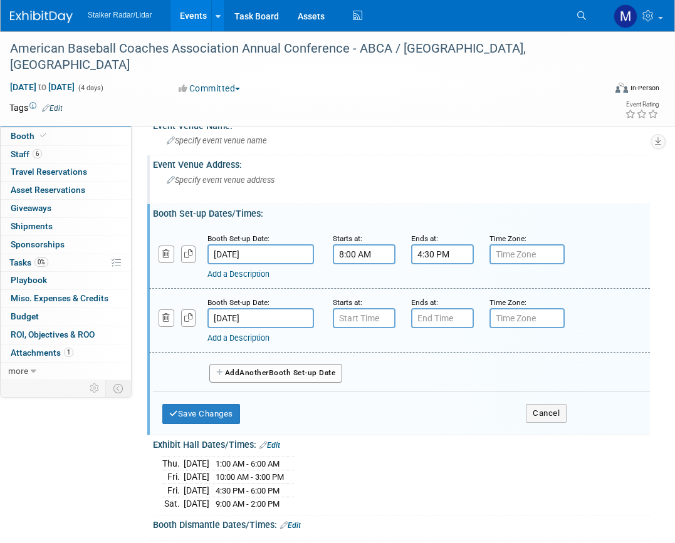
click at [348, 197] on div "Specify event venue address" at bounding box center [256, 184] width 188 height 29
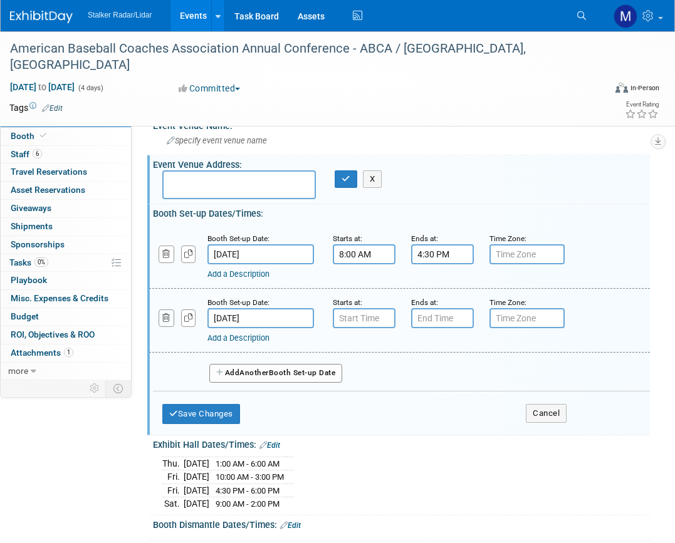
click at [164, 316] on icon "button" at bounding box center [166, 318] width 8 height 8
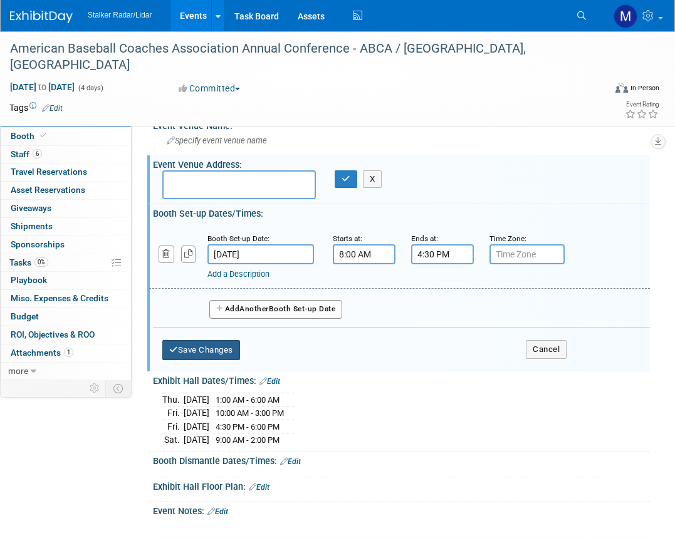
click at [192, 347] on button "Save Changes" at bounding box center [201, 350] width 78 height 20
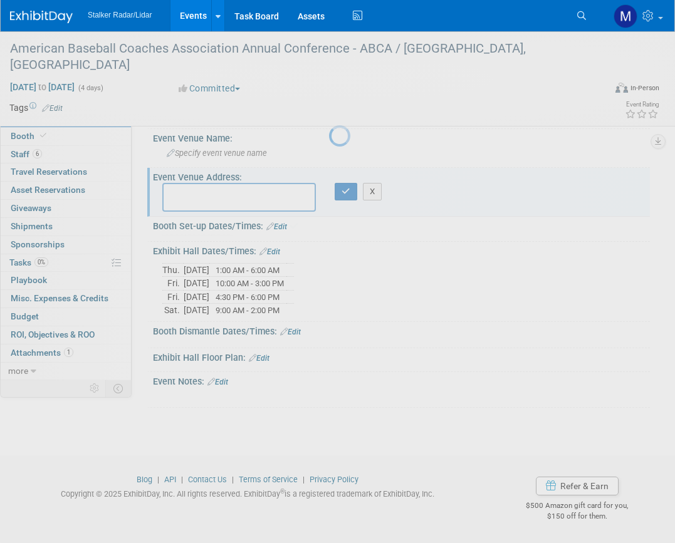
scroll to position [90, 0]
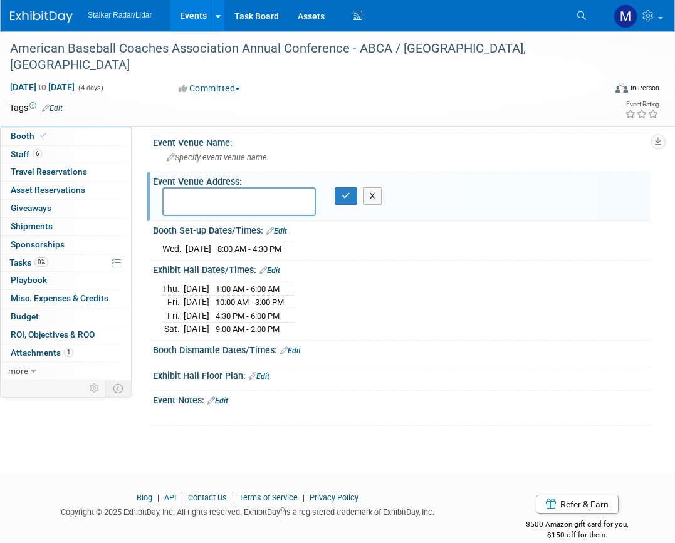
click at [283, 229] on link "Edit" at bounding box center [276, 231] width 21 height 9
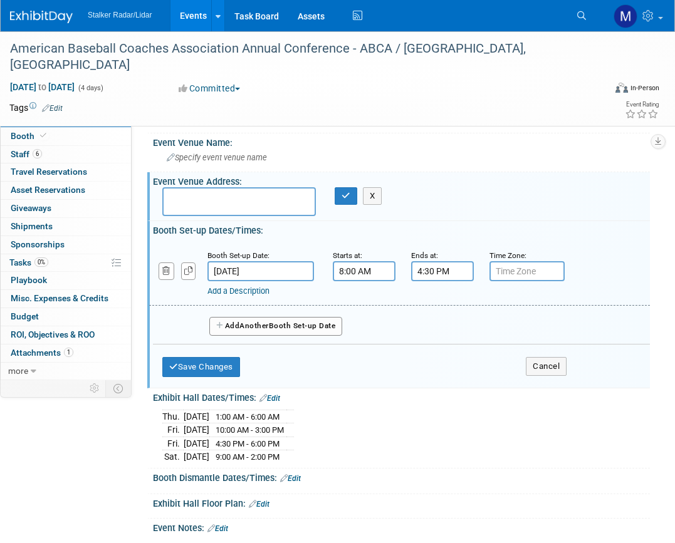
click at [264, 327] on span "Another" at bounding box center [253, 325] width 29 height 9
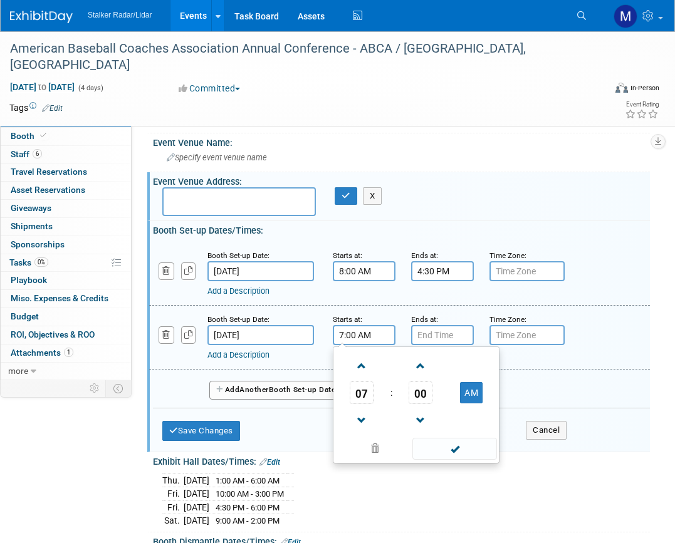
click at [372, 332] on input "7:00 AM" at bounding box center [364, 335] width 63 height 20
click at [358, 372] on span at bounding box center [362, 366] width 22 height 22
type input "8:00 AM"
click at [458, 451] on span at bounding box center [454, 449] width 85 height 22
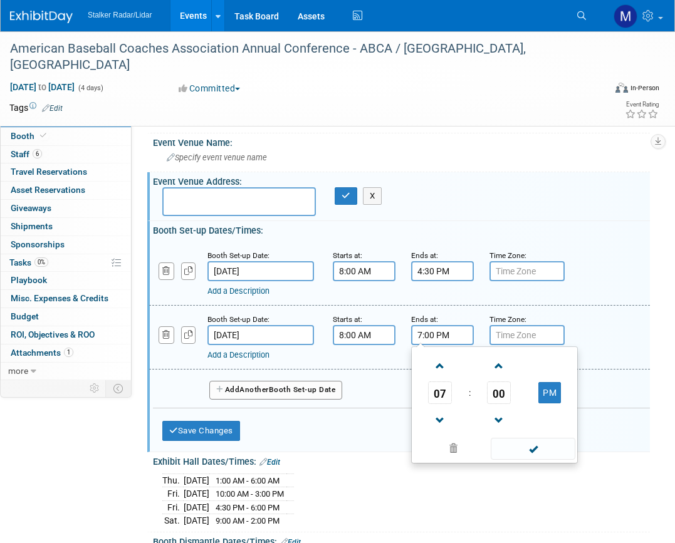
click at [432, 335] on input "7:00 PM" at bounding box center [442, 335] width 63 height 20
click at [439, 364] on span at bounding box center [440, 366] width 22 height 22
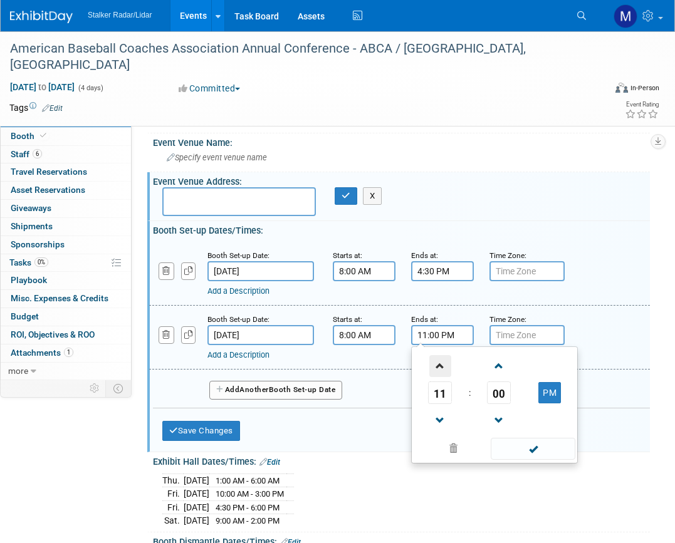
click at [439, 364] on span at bounding box center [440, 366] width 22 height 22
click at [439, 416] on span at bounding box center [440, 421] width 22 height 22
click at [550, 387] on button "AM" at bounding box center [549, 392] width 23 height 21
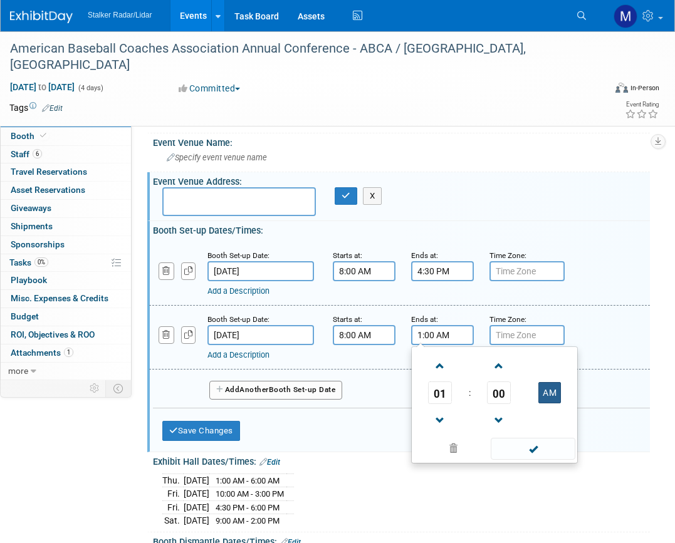
type input "1:00 PM"
click at [533, 447] on span at bounding box center [533, 449] width 85 height 22
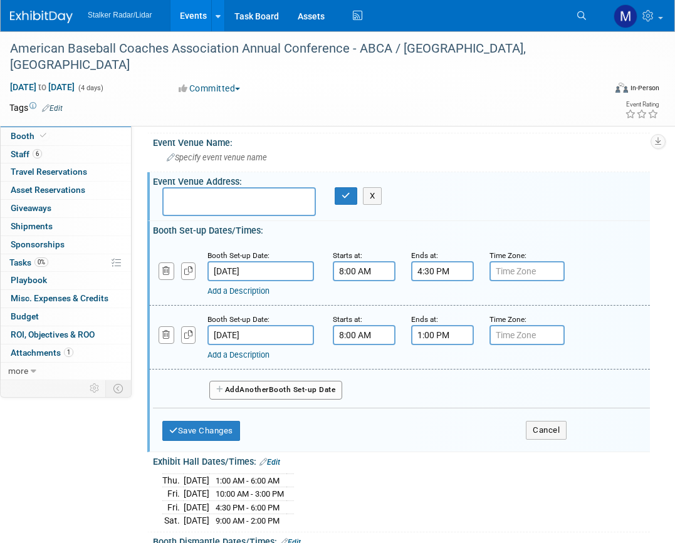
click at [212, 419] on div "Save Changes Cancel" at bounding box center [364, 428] width 404 height 39
click at [209, 432] on button "Save Changes" at bounding box center [201, 431] width 78 height 20
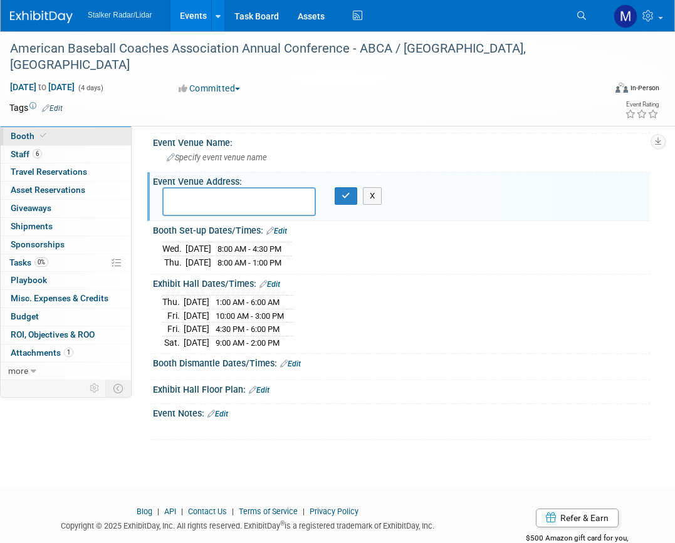
click at [23, 131] on span "Booth" at bounding box center [30, 136] width 38 height 10
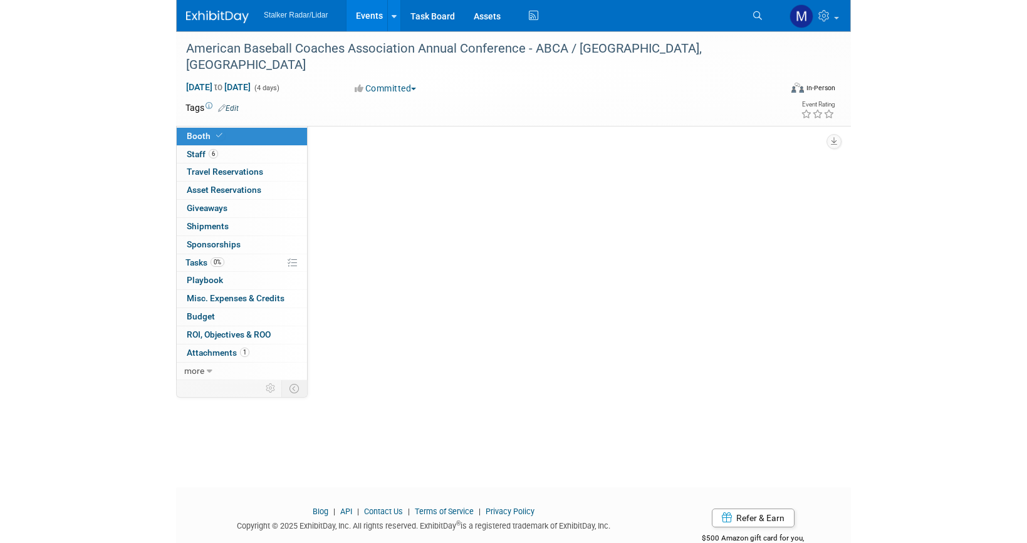
scroll to position [0, 0]
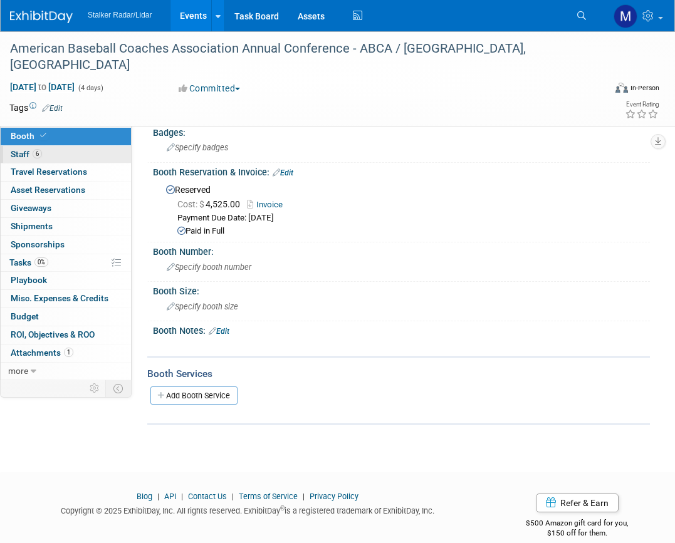
click at [19, 152] on span "Staff 6" at bounding box center [26, 154] width 31 height 10
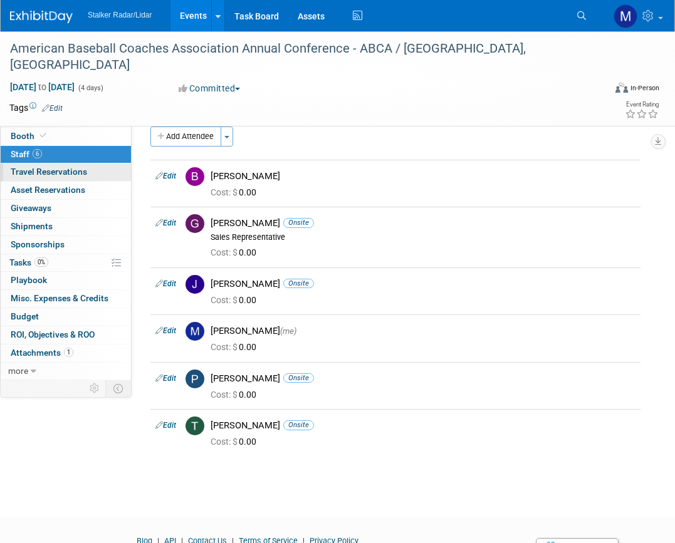
click at [33, 171] on span "Travel Reservations 0" at bounding box center [49, 172] width 76 height 10
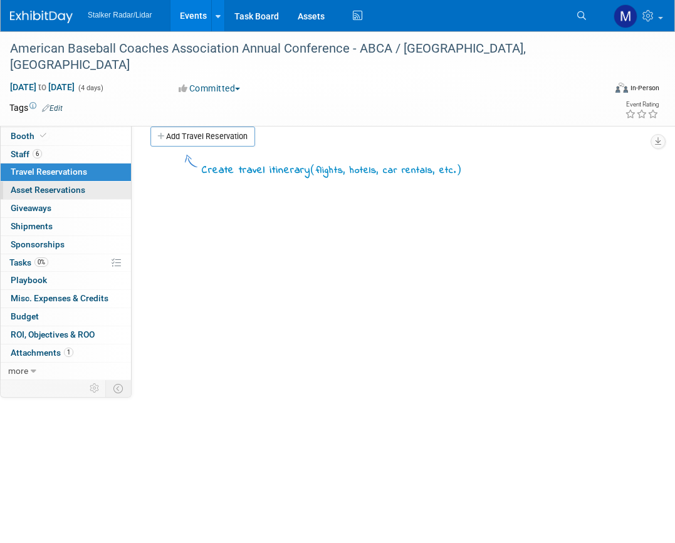
click at [42, 186] on span "Asset Reservations 0" at bounding box center [48, 190] width 75 height 10
